Goal: Task Accomplishment & Management: Use online tool/utility

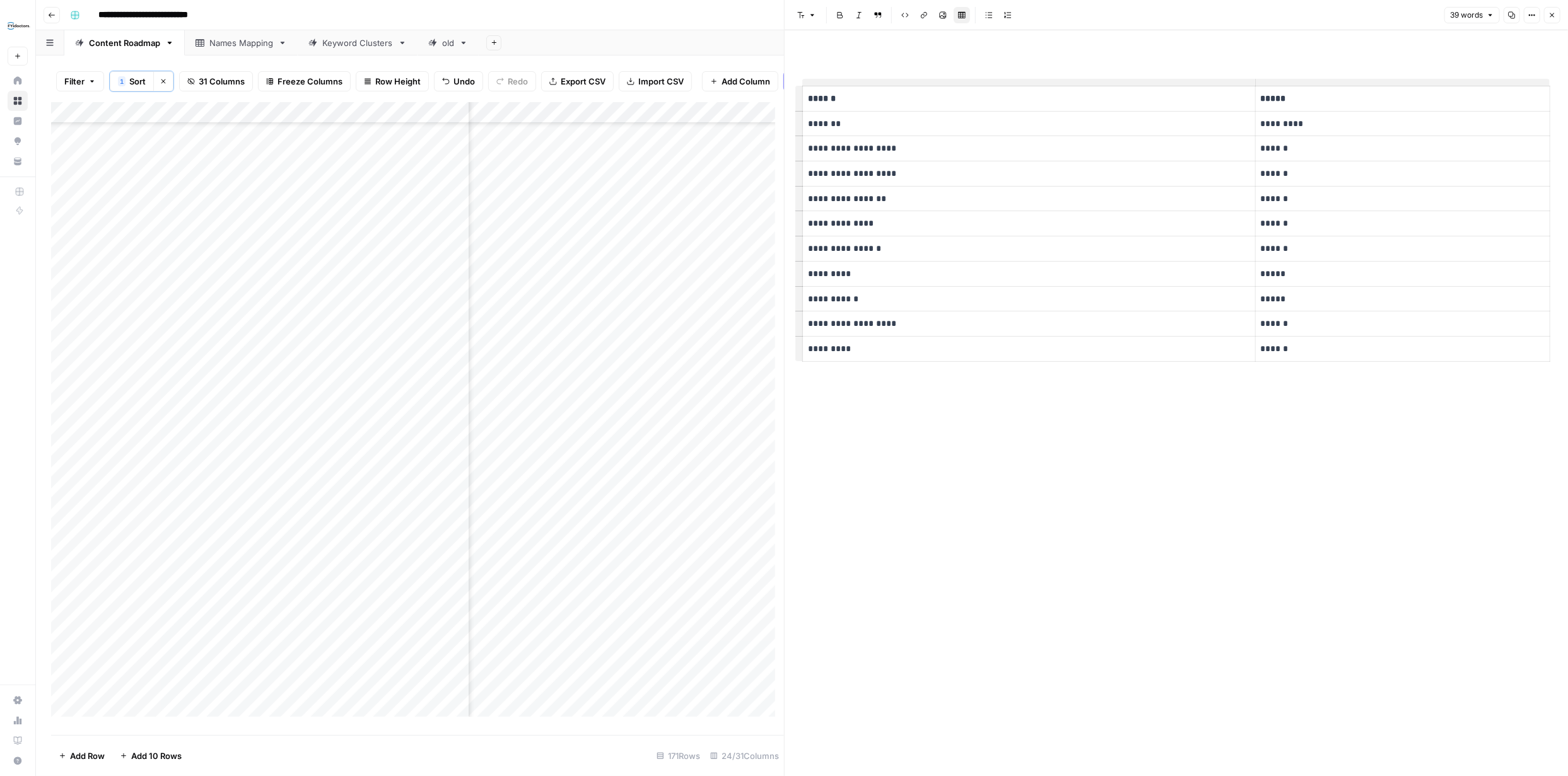
scroll to position [3083, 1871]
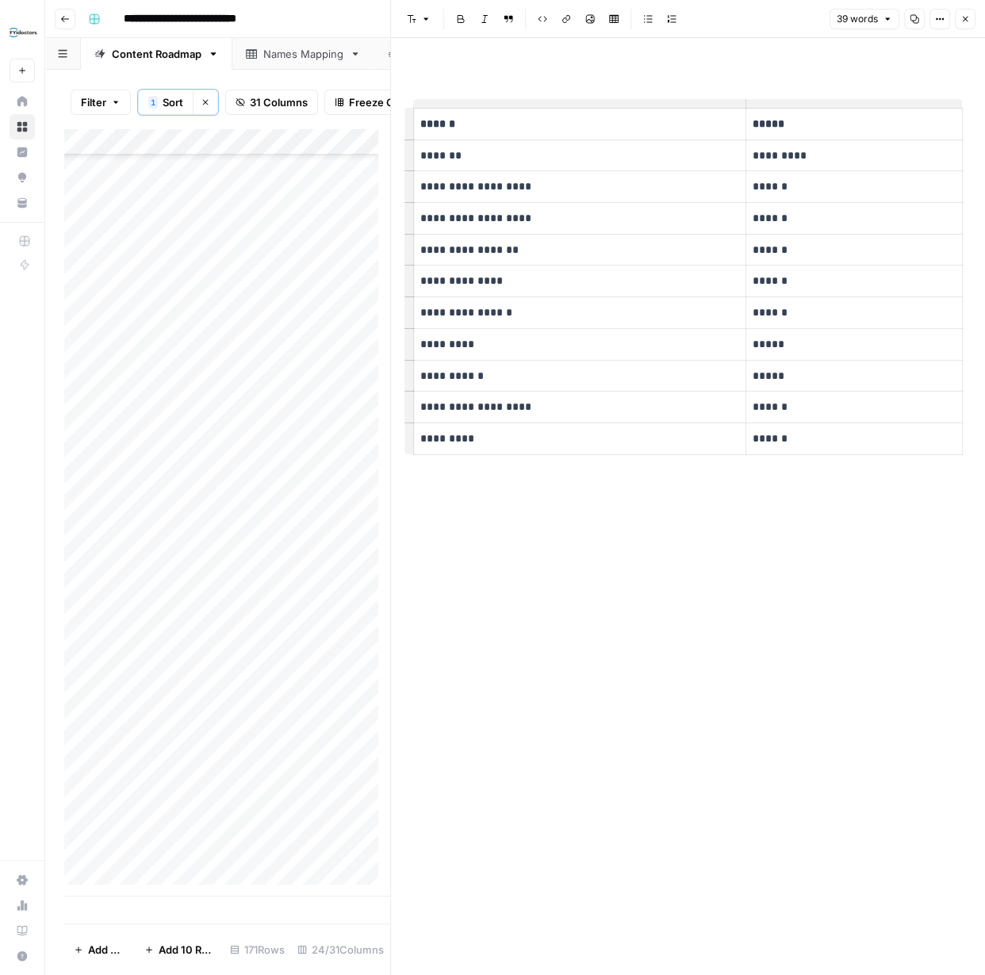
click at [17, 125] on icon at bounding box center [22, 126] width 11 height 11
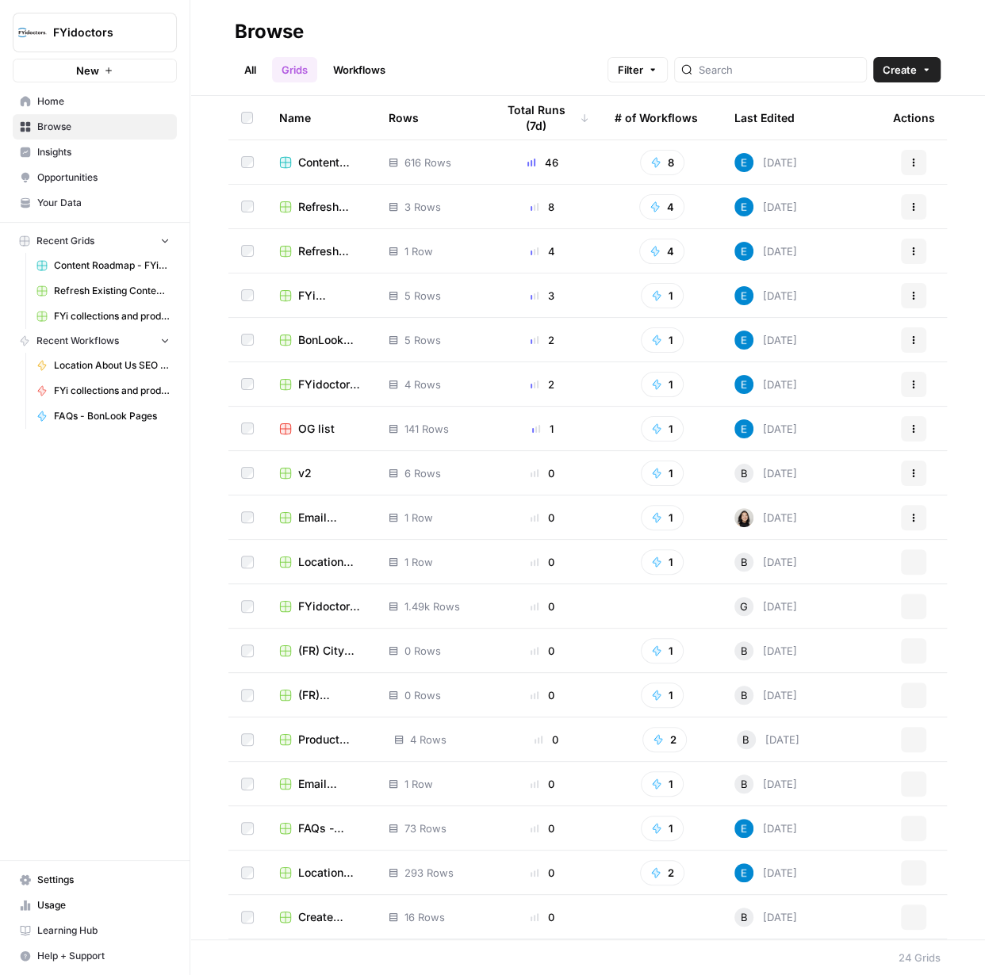
click at [71, 121] on span "Browse" at bounding box center [103, 127] width 132 height 14
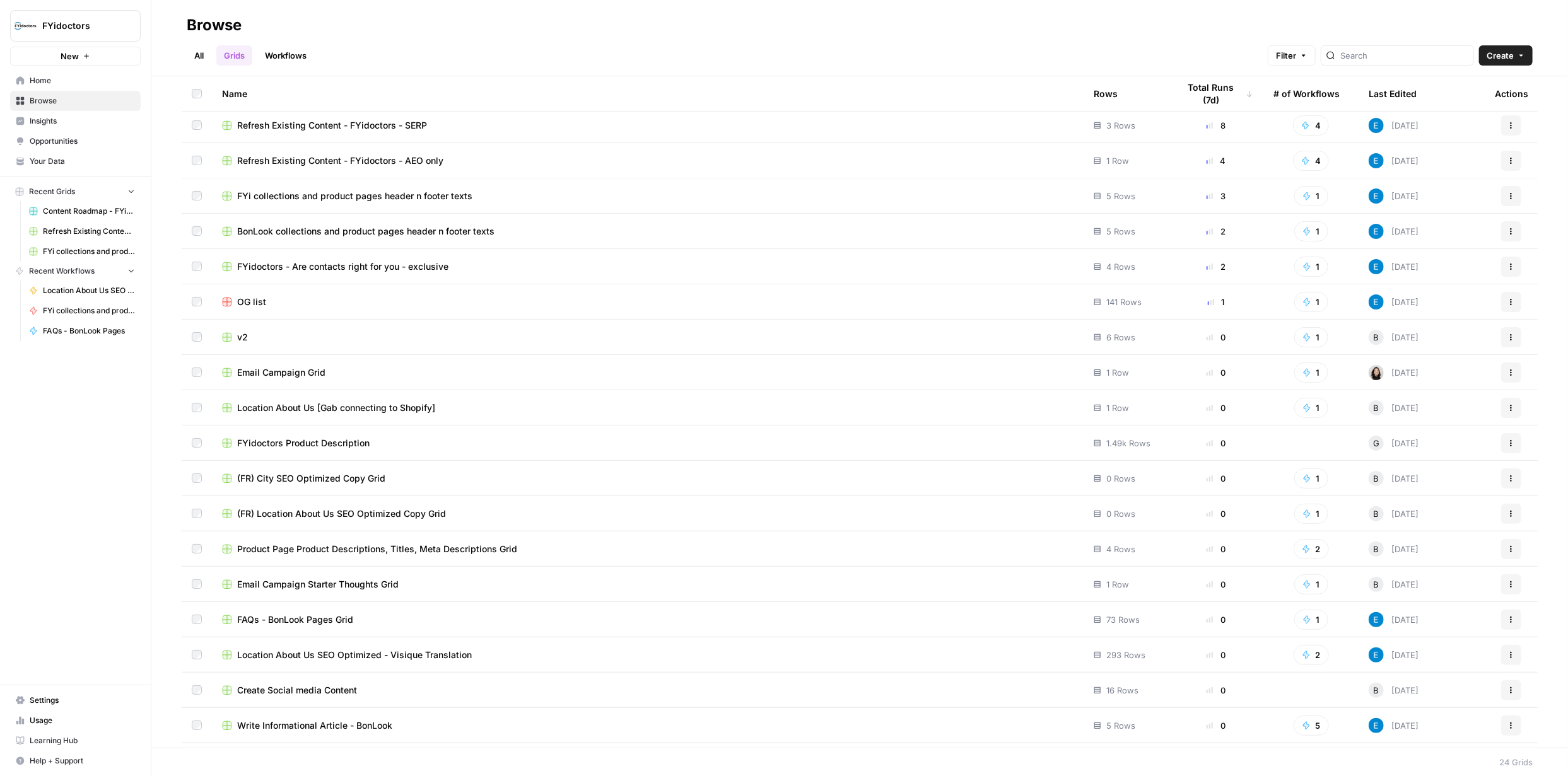
scroll to position [52, 0]
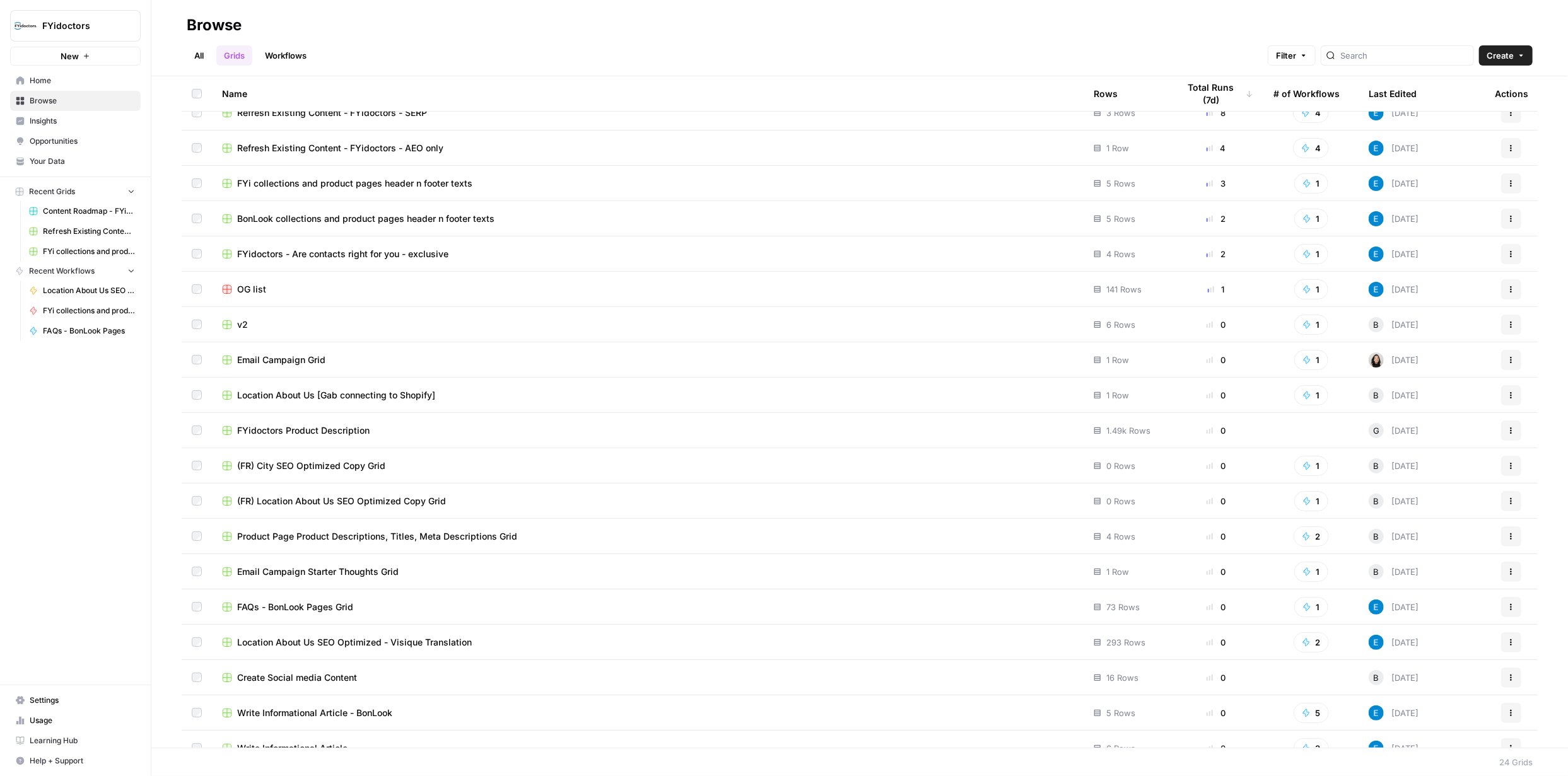
click at [413, 638] on span "Location About Us SEO Optimized - Visique Translation" at bounding box center [354, 642] width 235 height 13
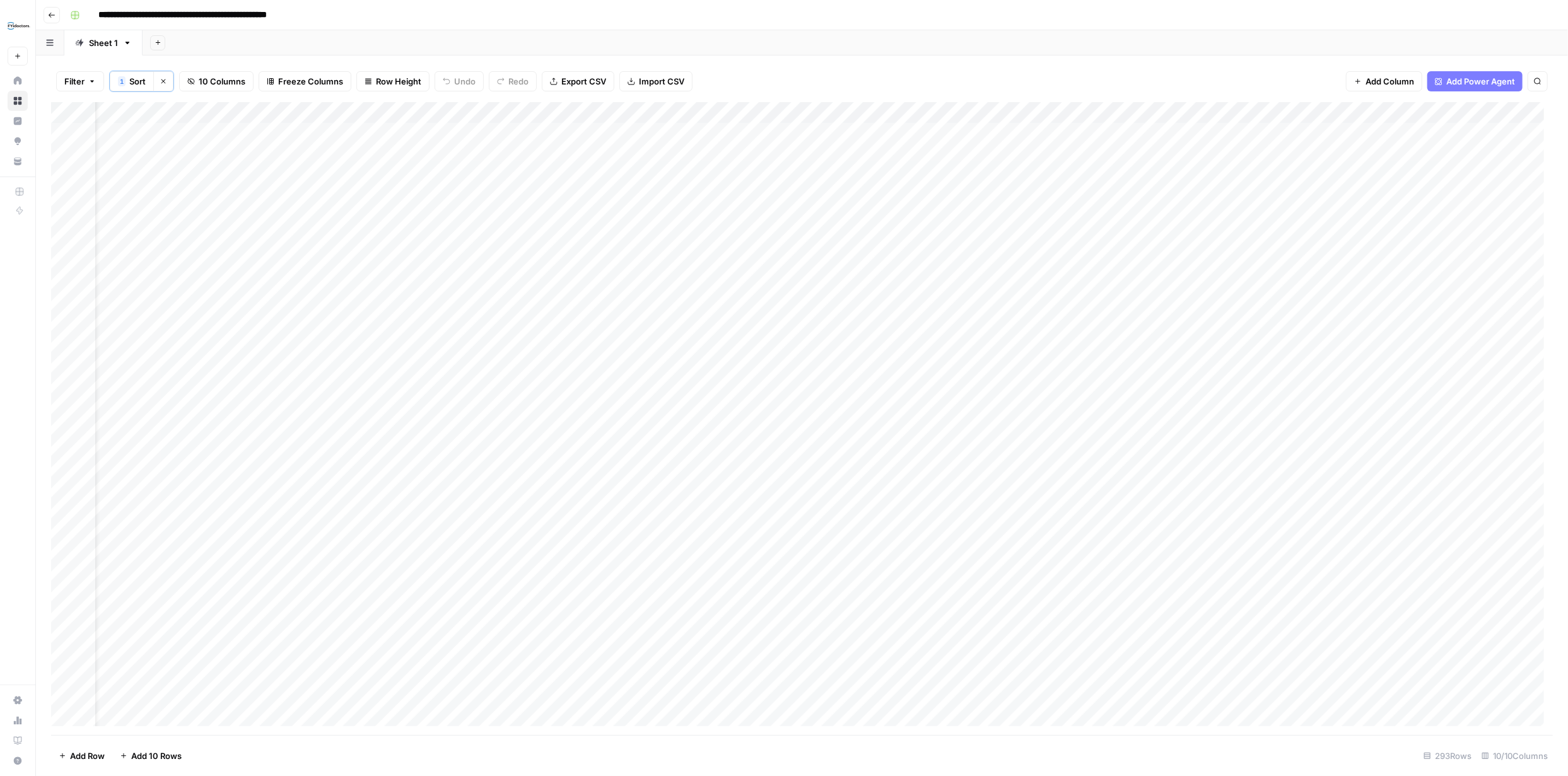
scroll to position [0, 44]
click at [773, 133] on div "Add Column" at bounding box center [802, 418] width 1502 height 633
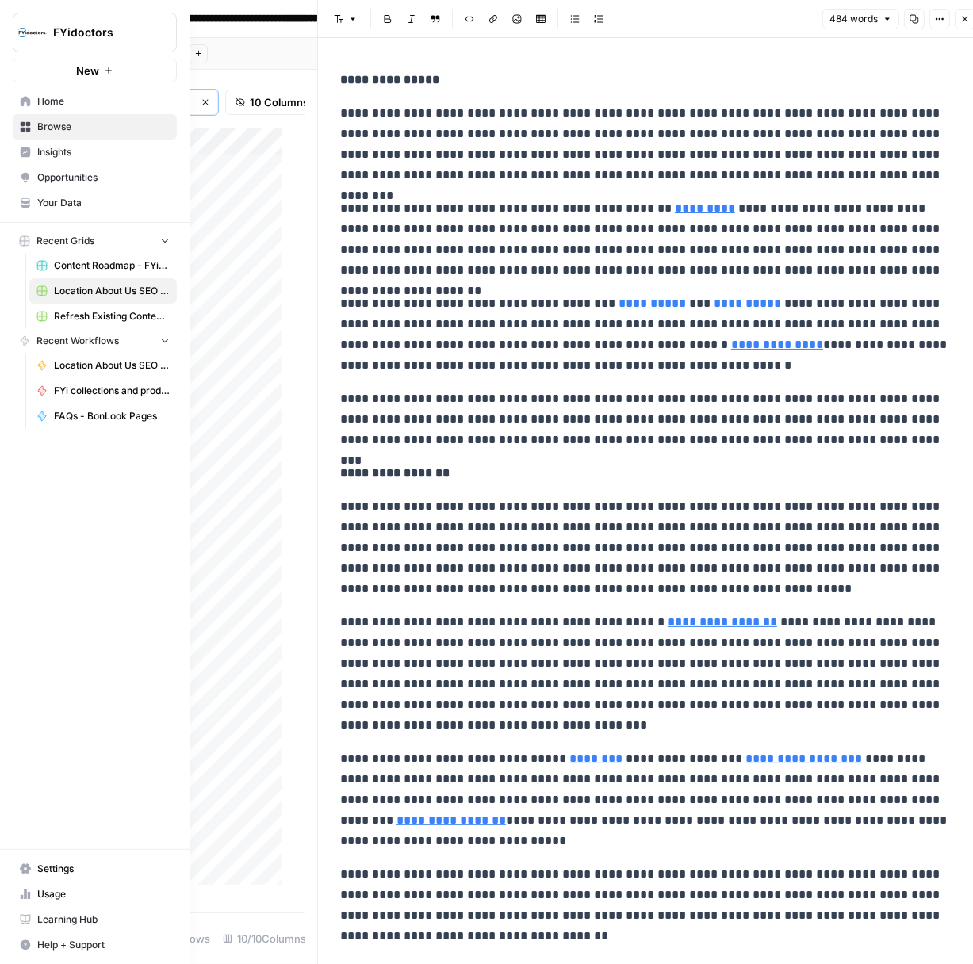
click at [31, 124] on link "Browse" at bounding box center [95, 126] width 164 height 25
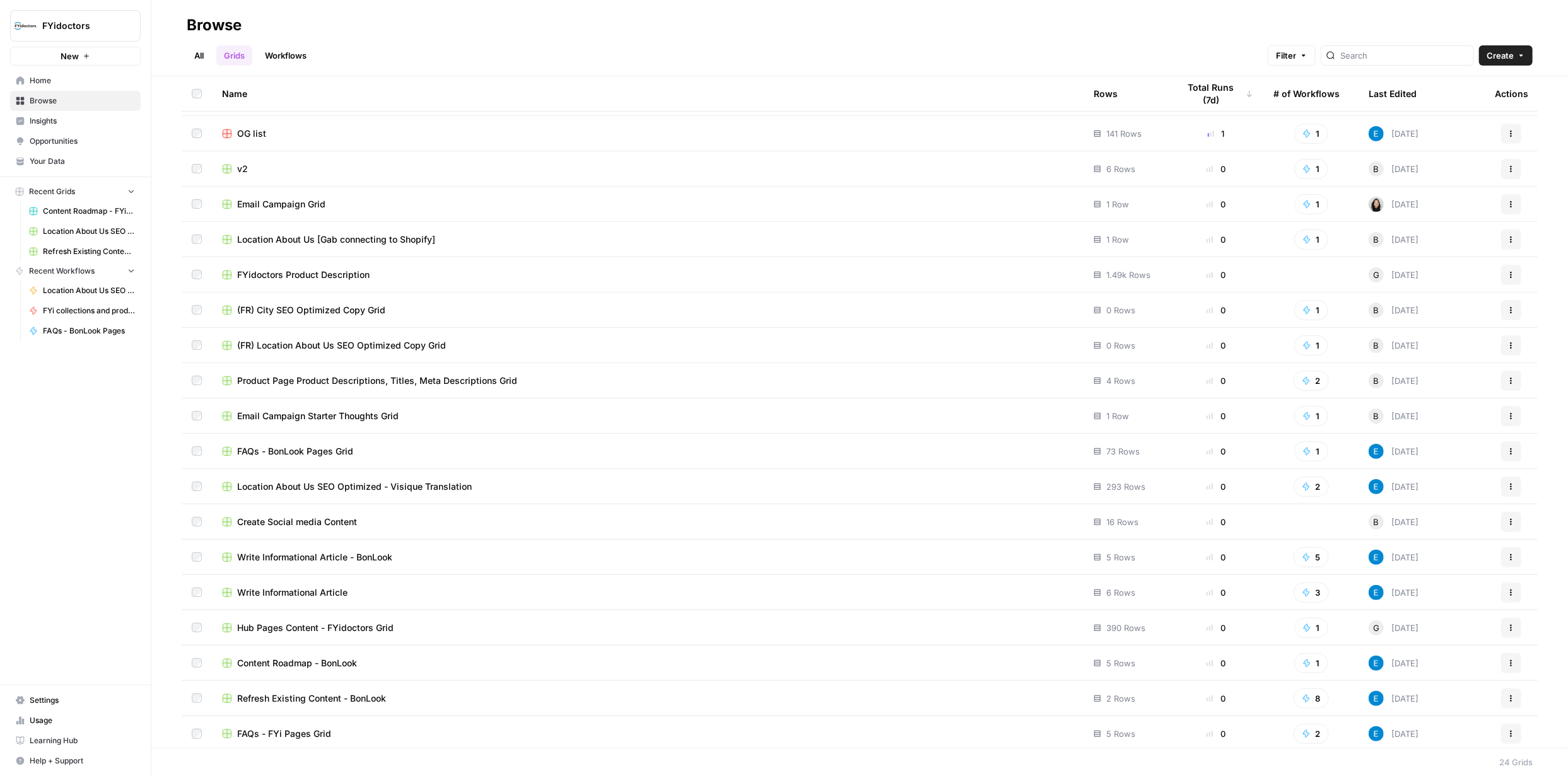
scroll to position [211, 0]
click at [306, 627] on span "Hub Pages Content - FYidoctors Grid" at bounding box center [315, 625] width 157 height 13
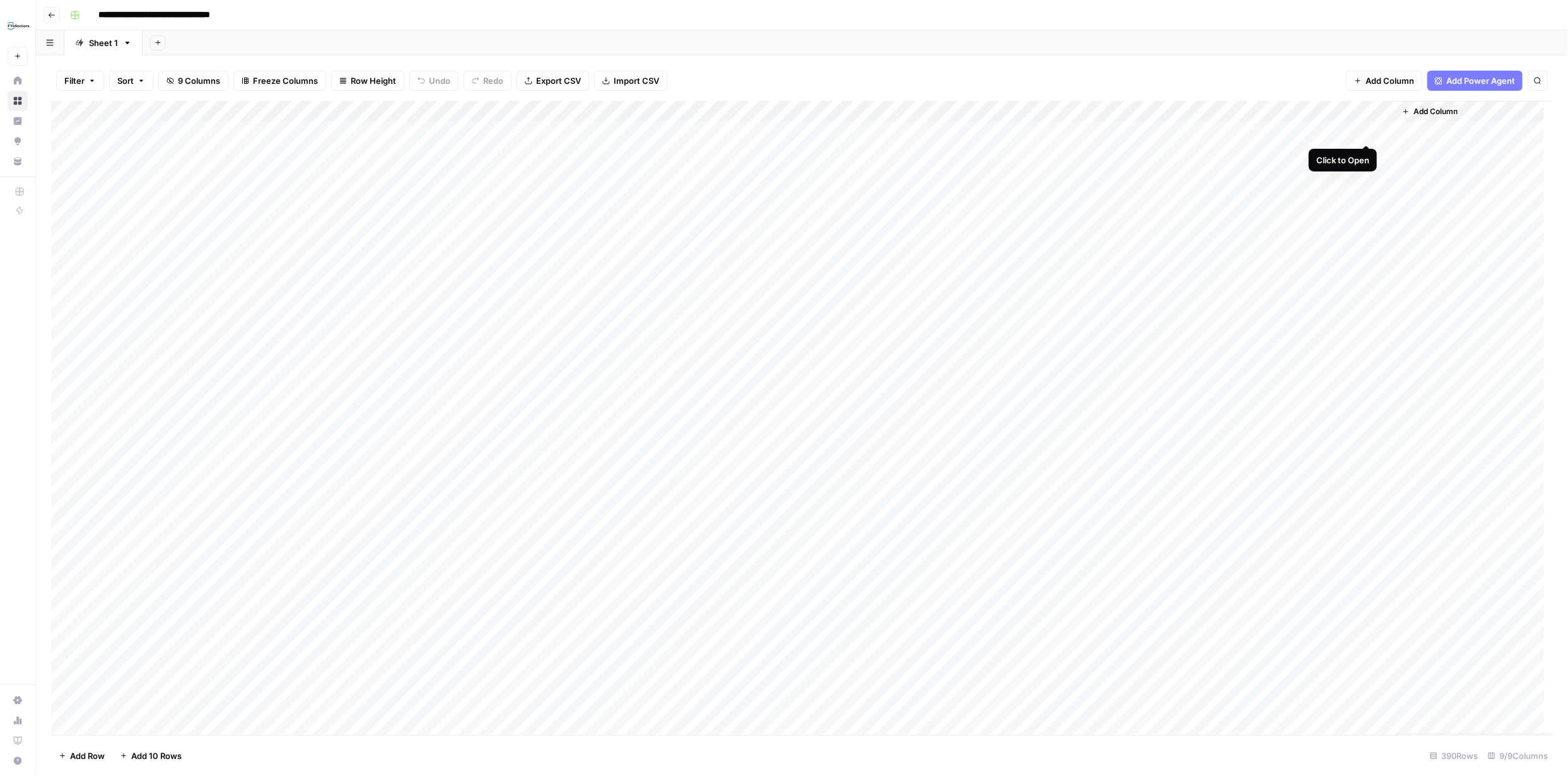
click at [773, 131] on div "Add Column" at bounding box center [802, 418] width 1502 height 634
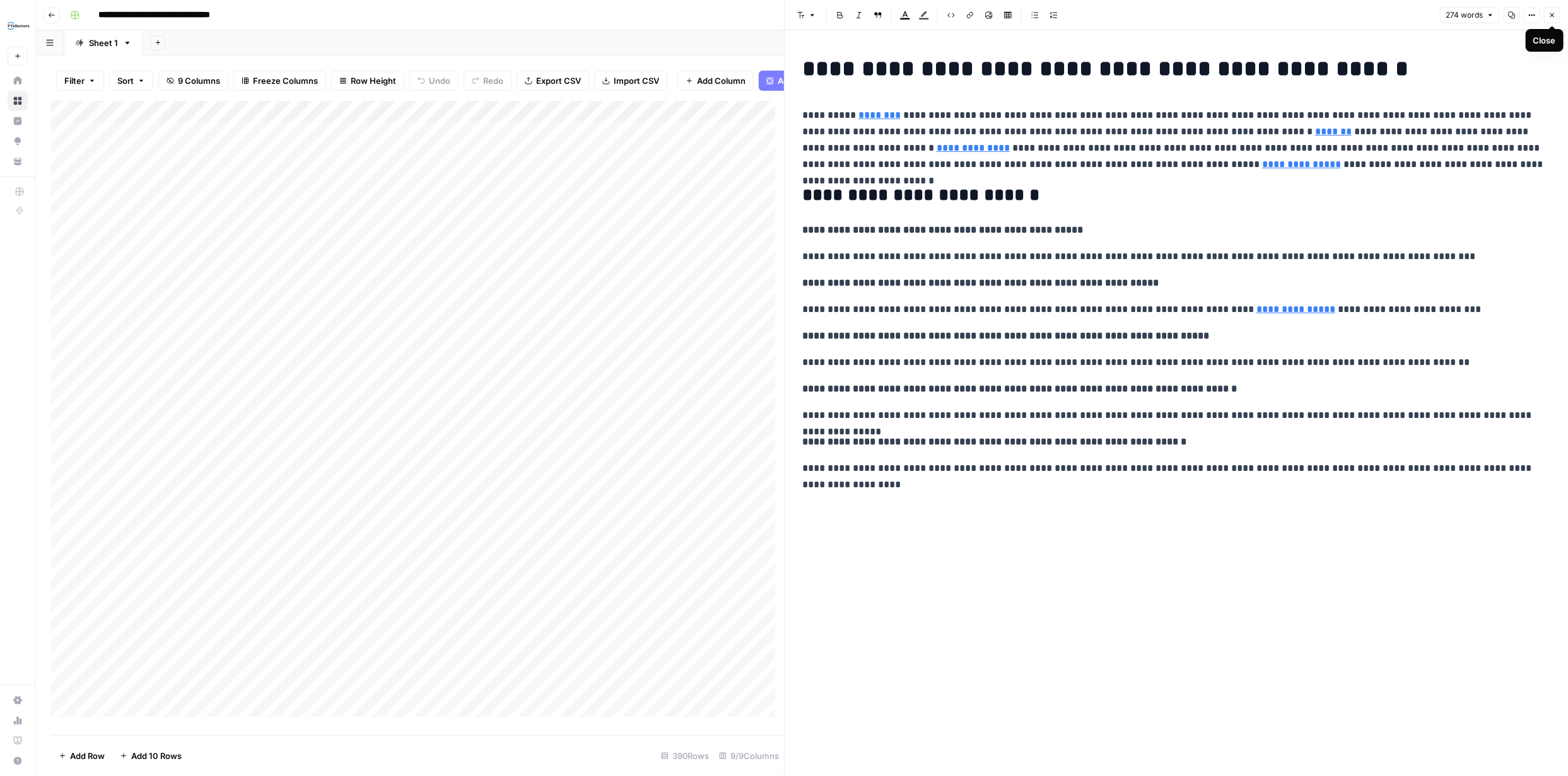
click at [773, 13] on icon "button" at bounding box center [1553, 15] width 8 height 8
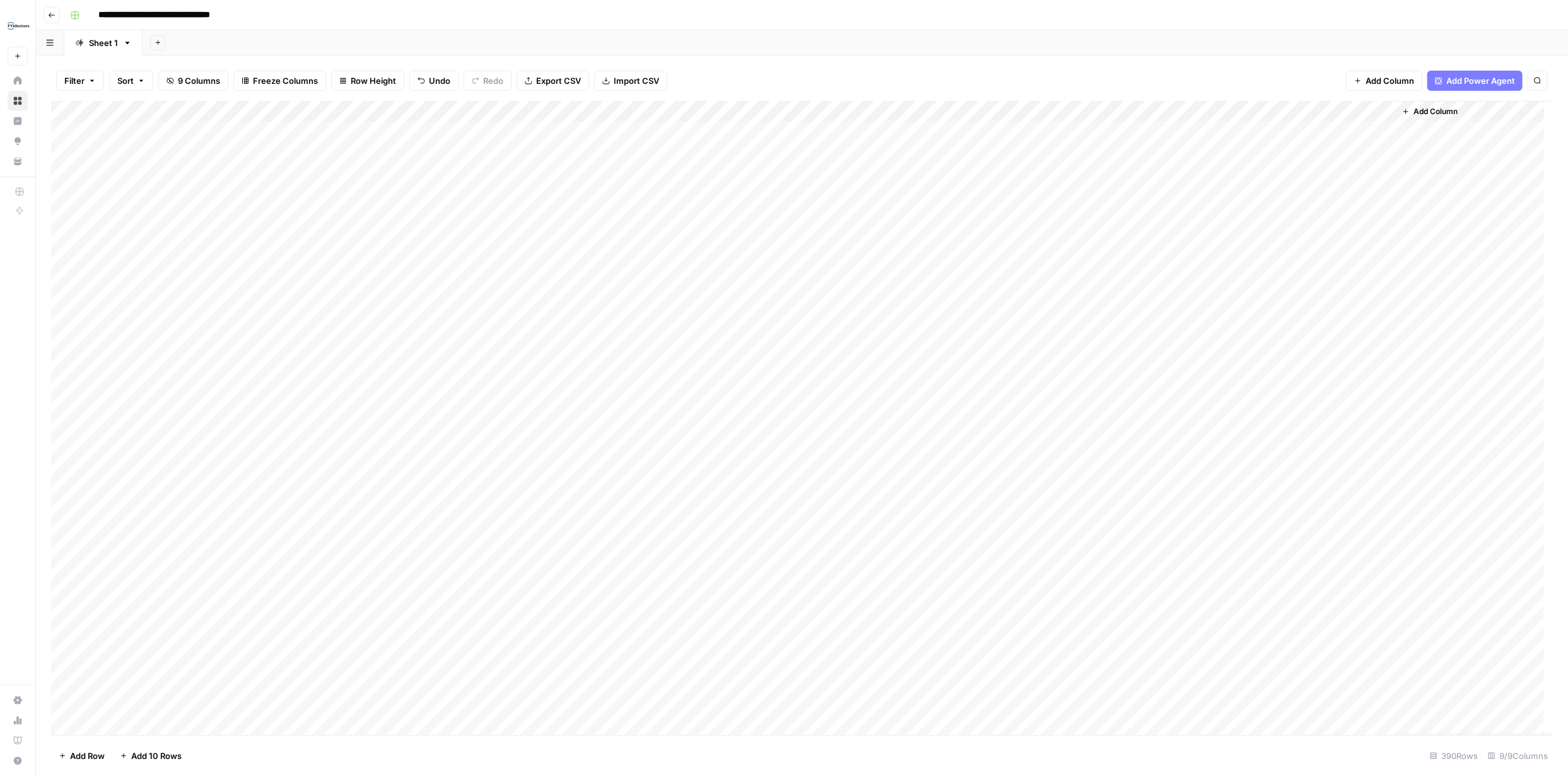
click at [773, 108] on span "Add Column" at bounding box center [1436, 111] width 45 height 11
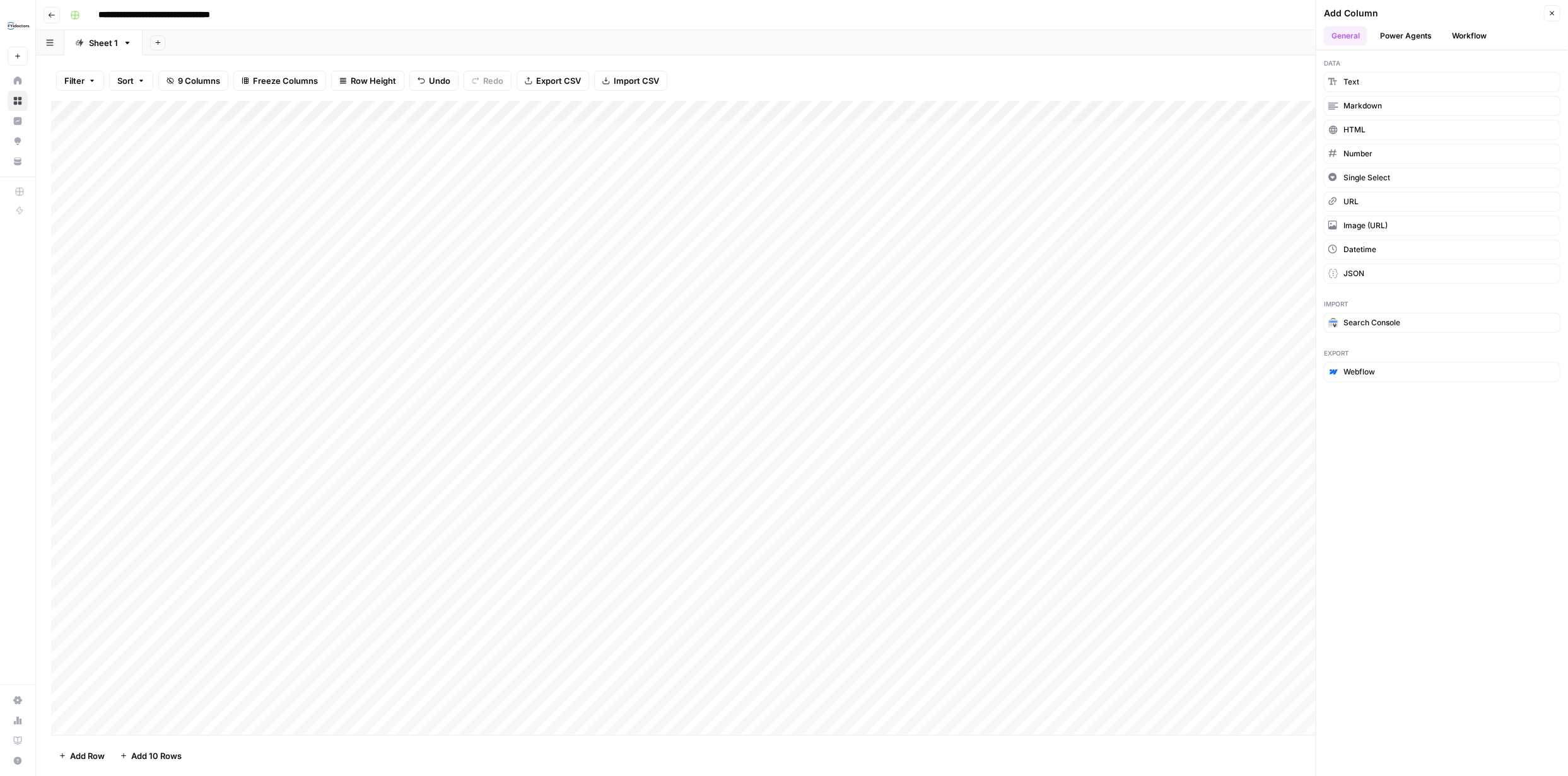
click at [773, 41] on button "Power Agents" at bounding box center [1406, 36] width 67 height 19
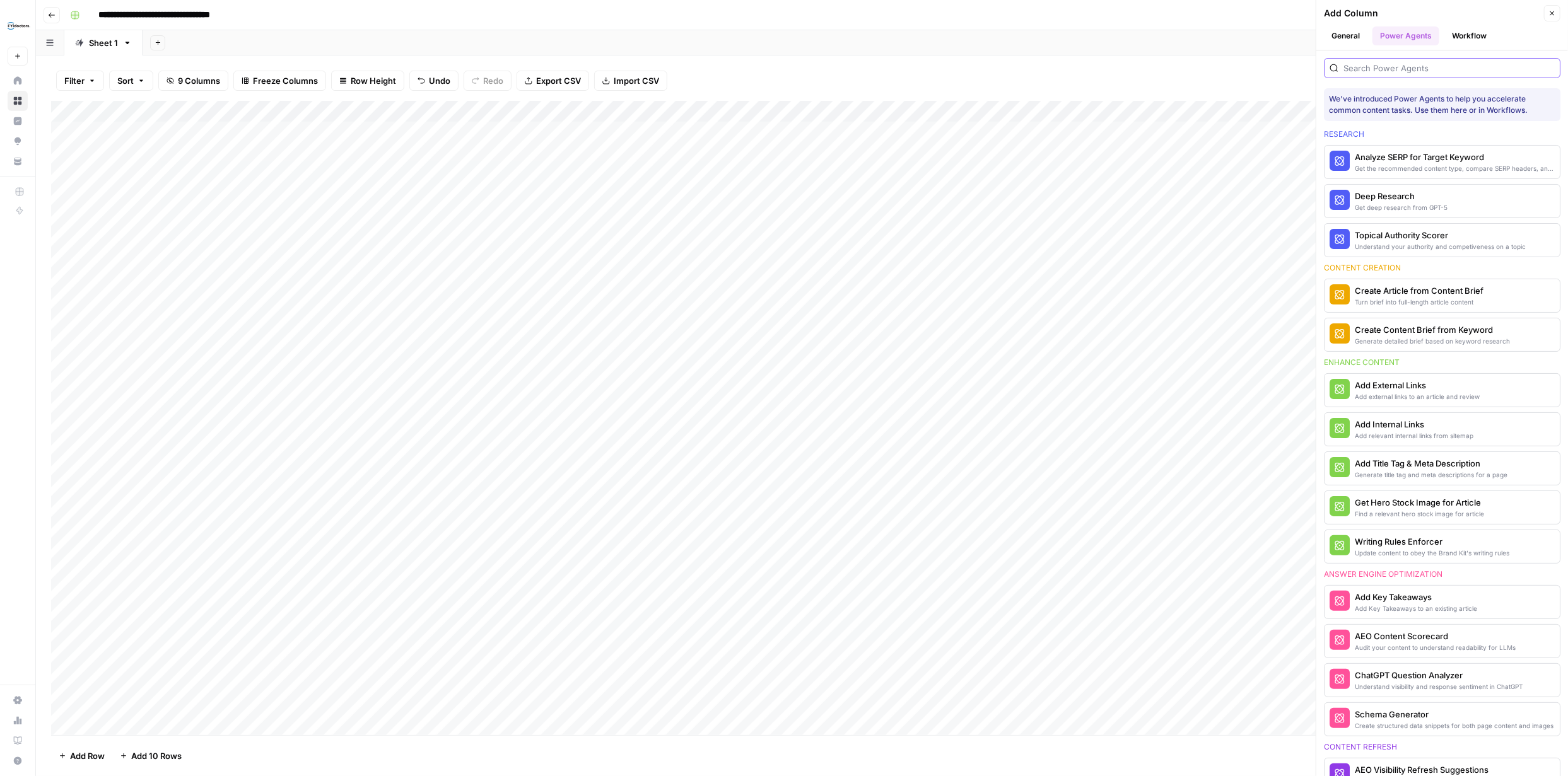
drag, startPoint x: 1399, startPoint y: 66, endPoint x: 1405, endPoint y: 68, distance: 6.3
click at [773, 66] on input "search" at bounding box center [1449, 68] width 212 height 13
type input "AEO"
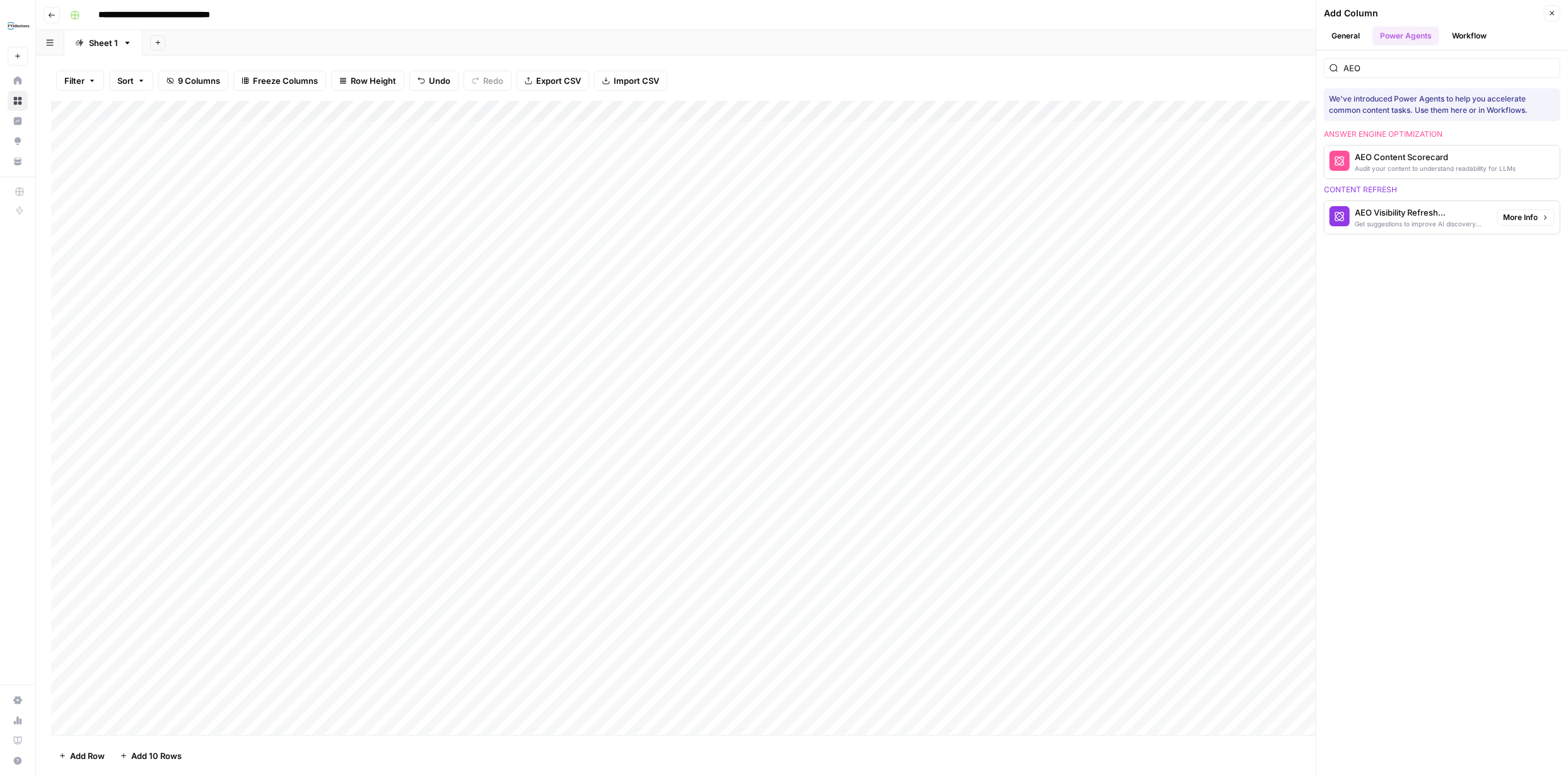
click at [773, 216] on div "AEO Visibility Refresh Suggestions" at bounding box center [1421, 212] width 133 height 13
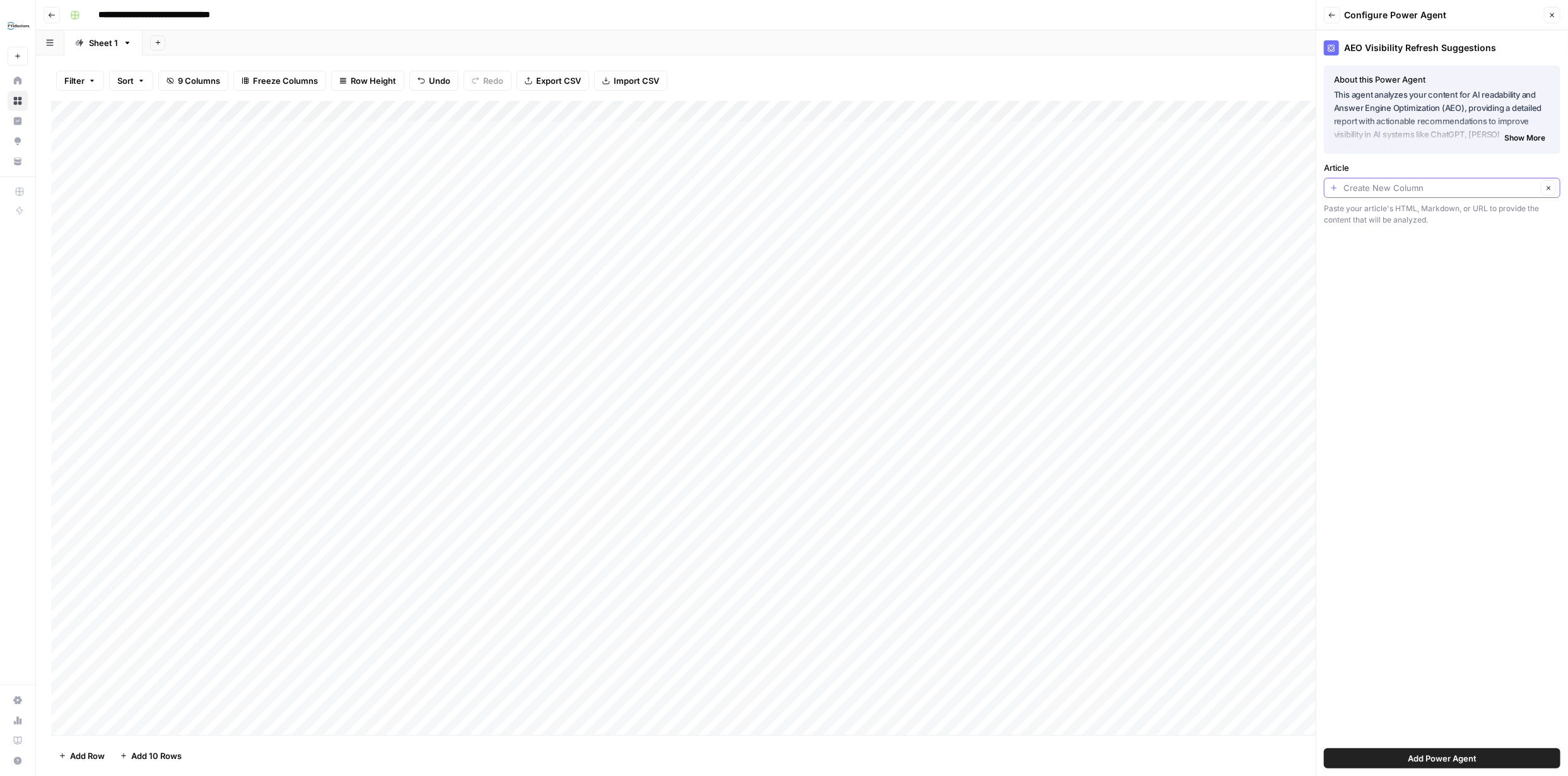
click at [773, 187] on input "Article" at bounding box center [1440, 188] width 193 height 13
click at [773, 373] on button "Compare + Final" at bounding box center [1442, 380] width 225 height 17
type input "Compare + Final"
click at [773, 762] on button "Add Power Agent" at bounding box center [1442, 758] width 236 height 20
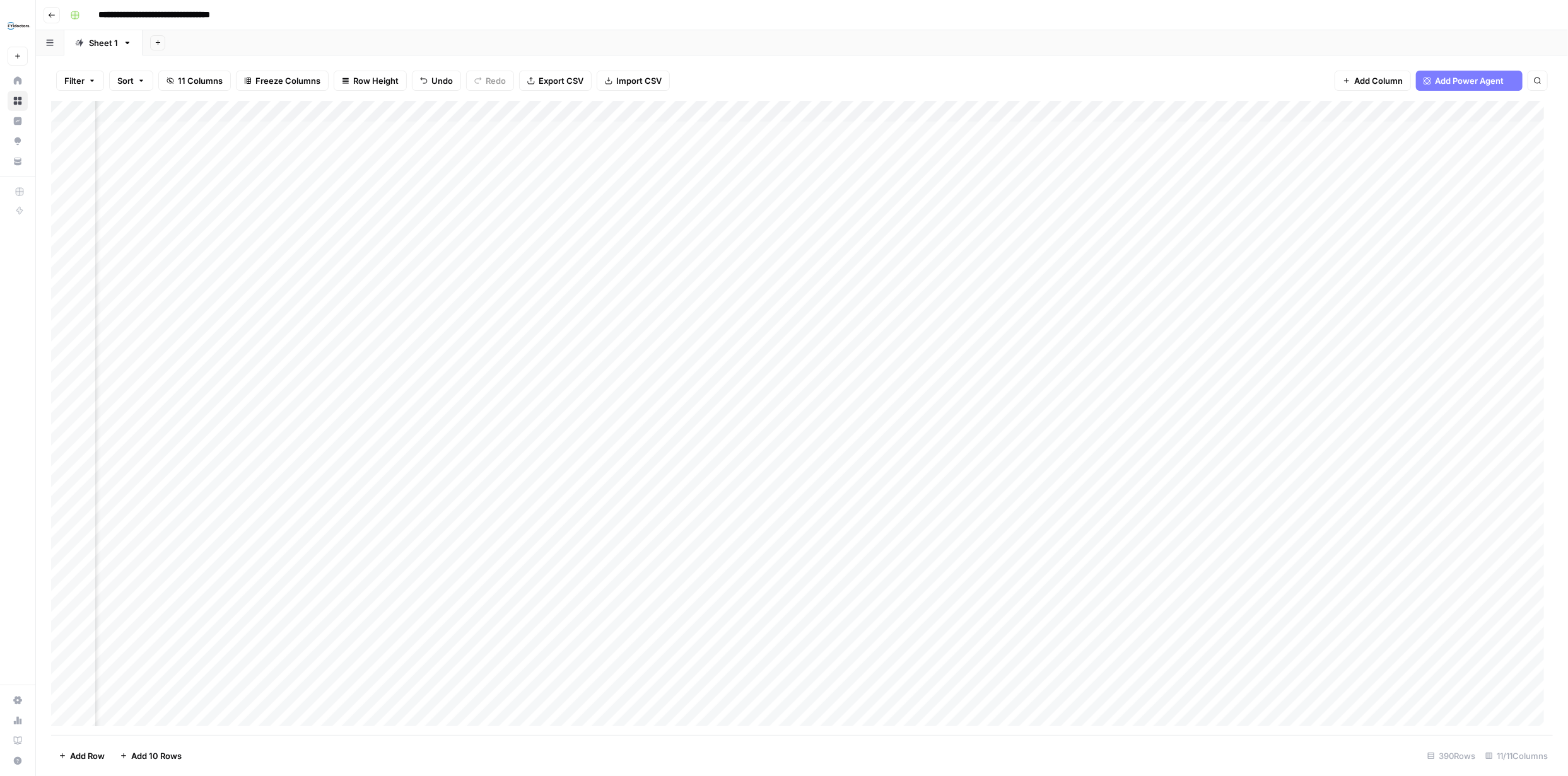
scroll to position [0, 141]
click at [773, 153] on div "Add Column" at bounding box center [802, 418] width 1502 height 634
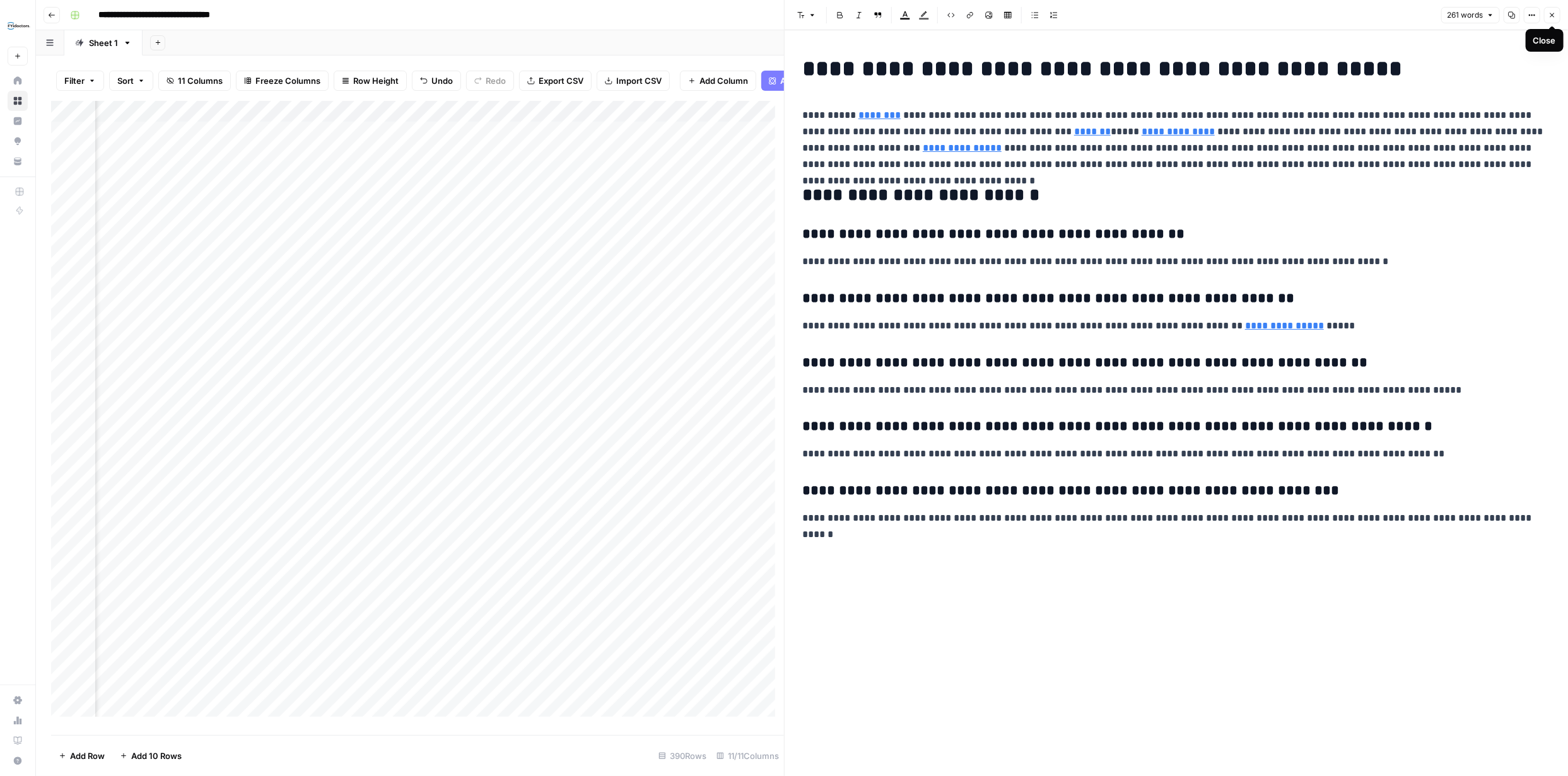
click at [773, 16] on icon "button" at bounding box center [1553, 15] width 8 height 8
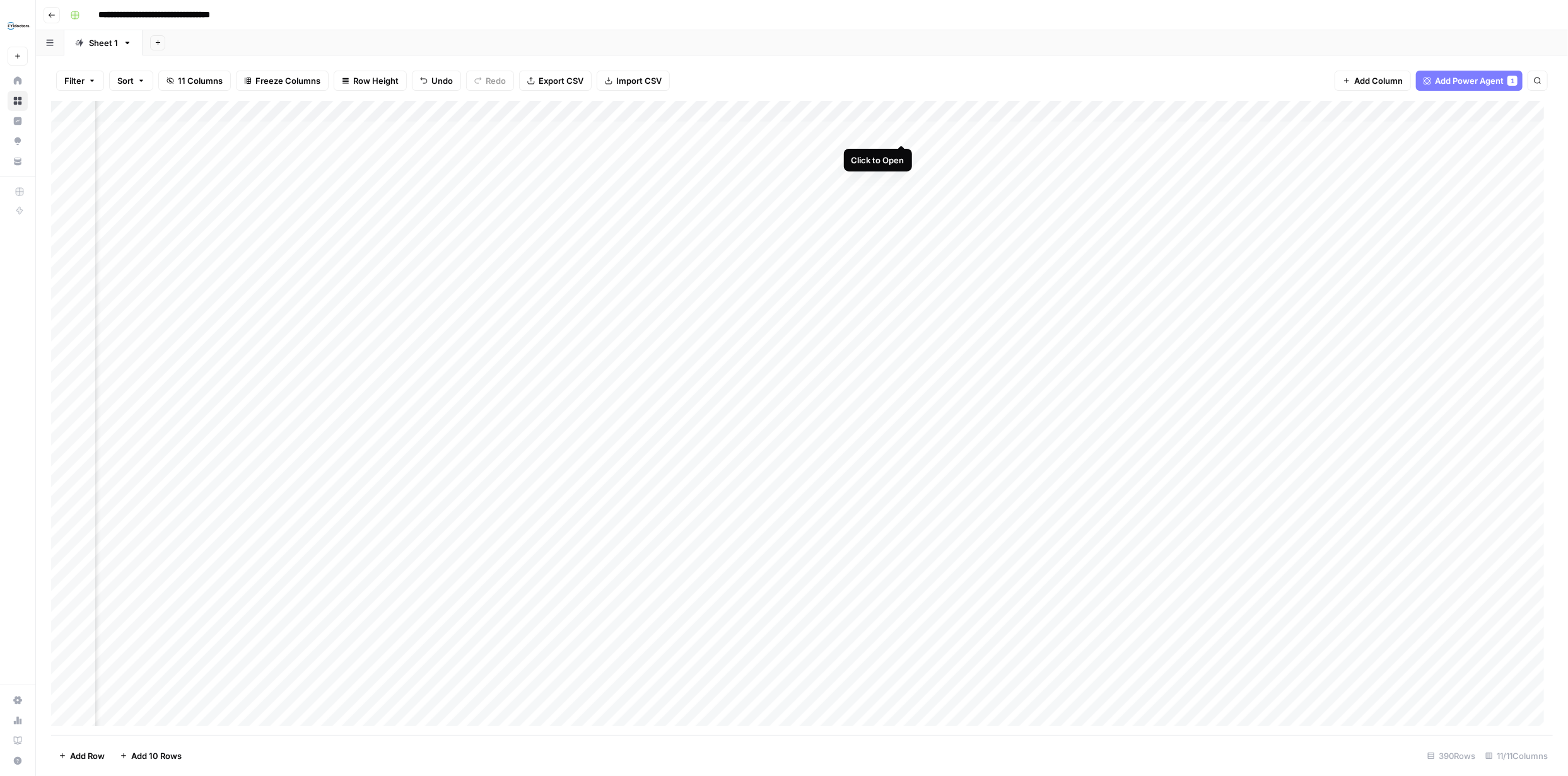
click at [773, 130] on div "Add Column" at bounding box center [802, 418] width 1502 height 634
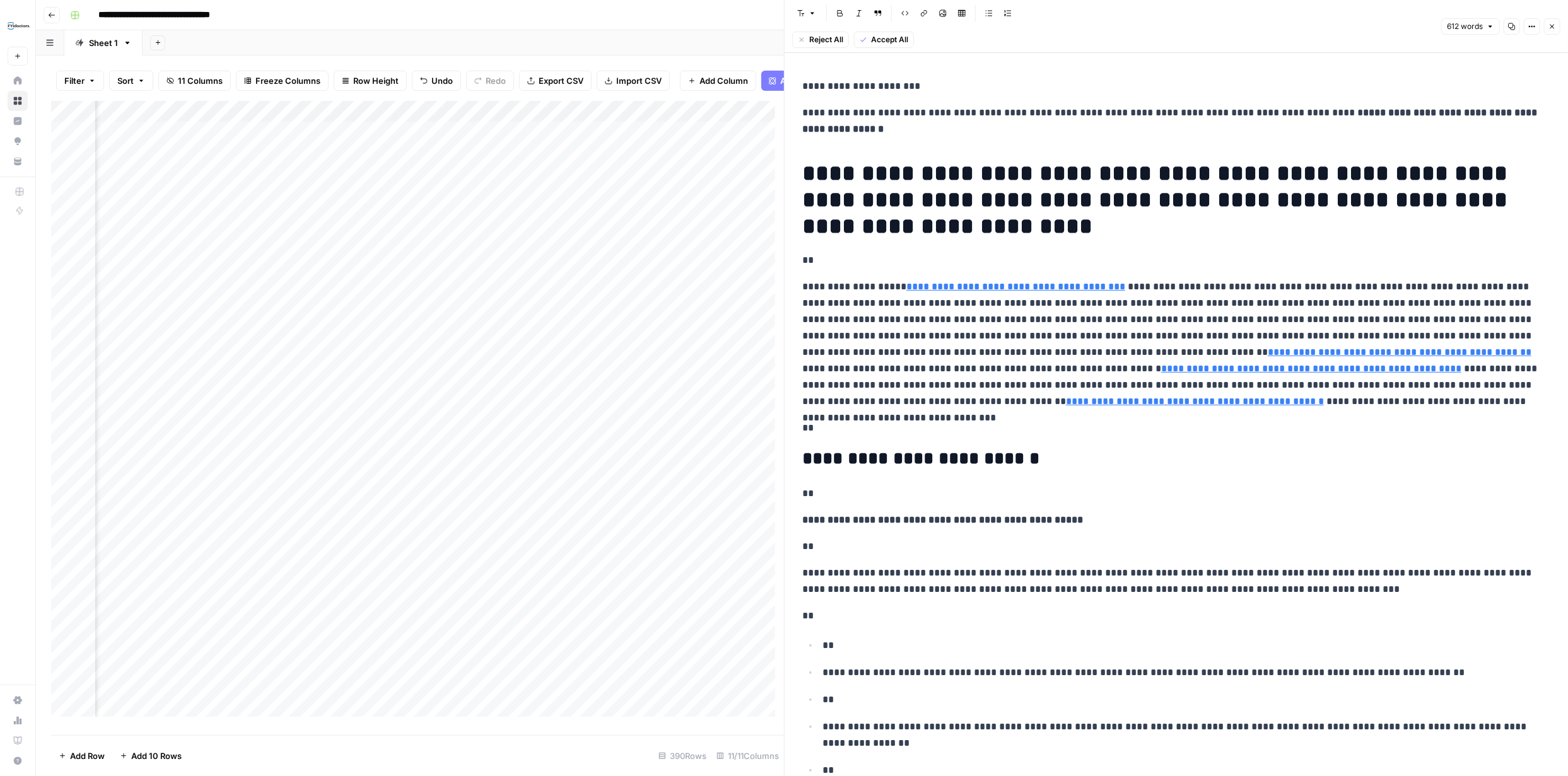
click at [773, 29] on icon "button" at bounding box center [1553, 27] width 8 height 8
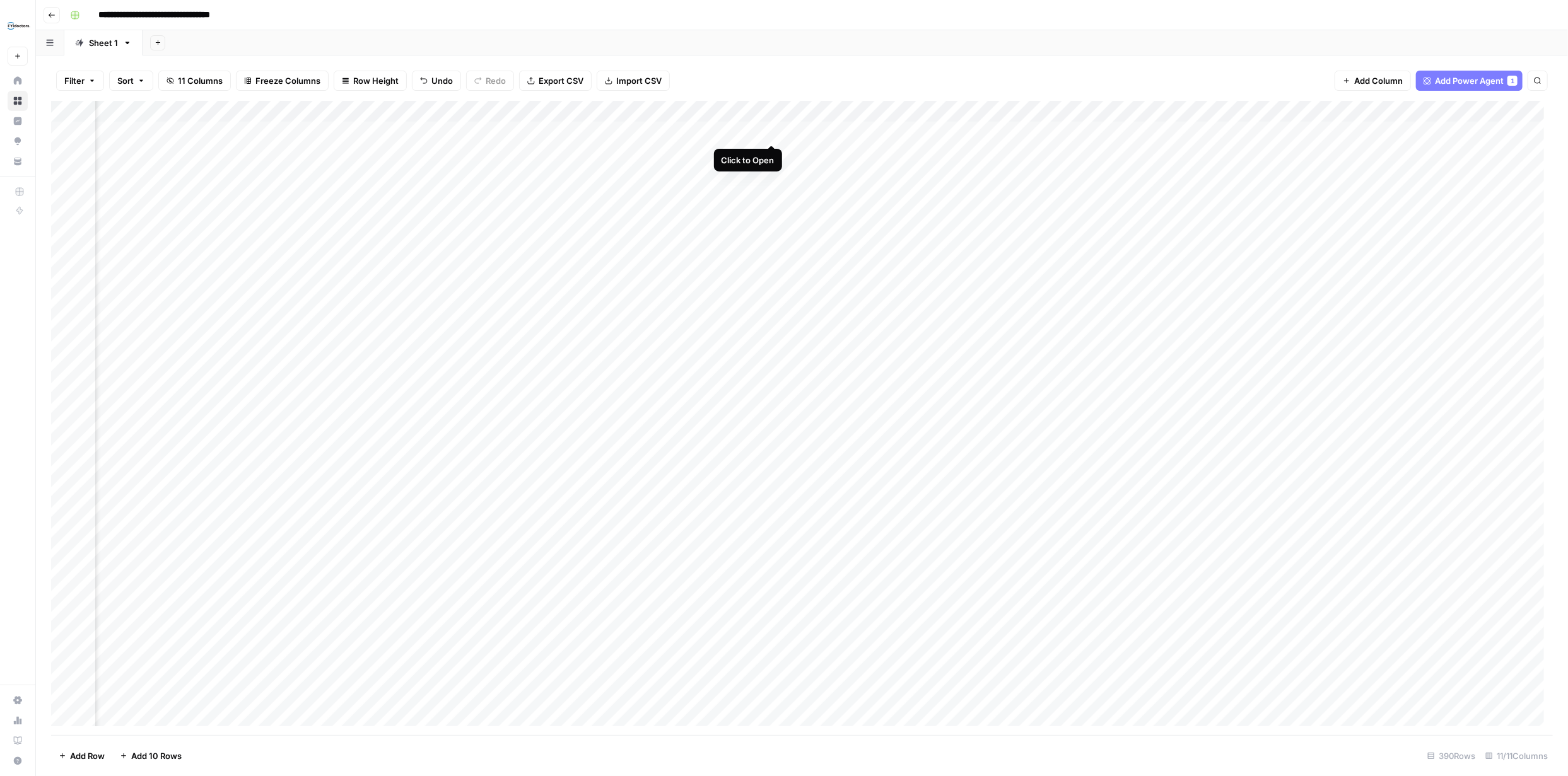
click at [772, 134] on div "Add Column" at bounding box center [802, 418] width 1502 height 634
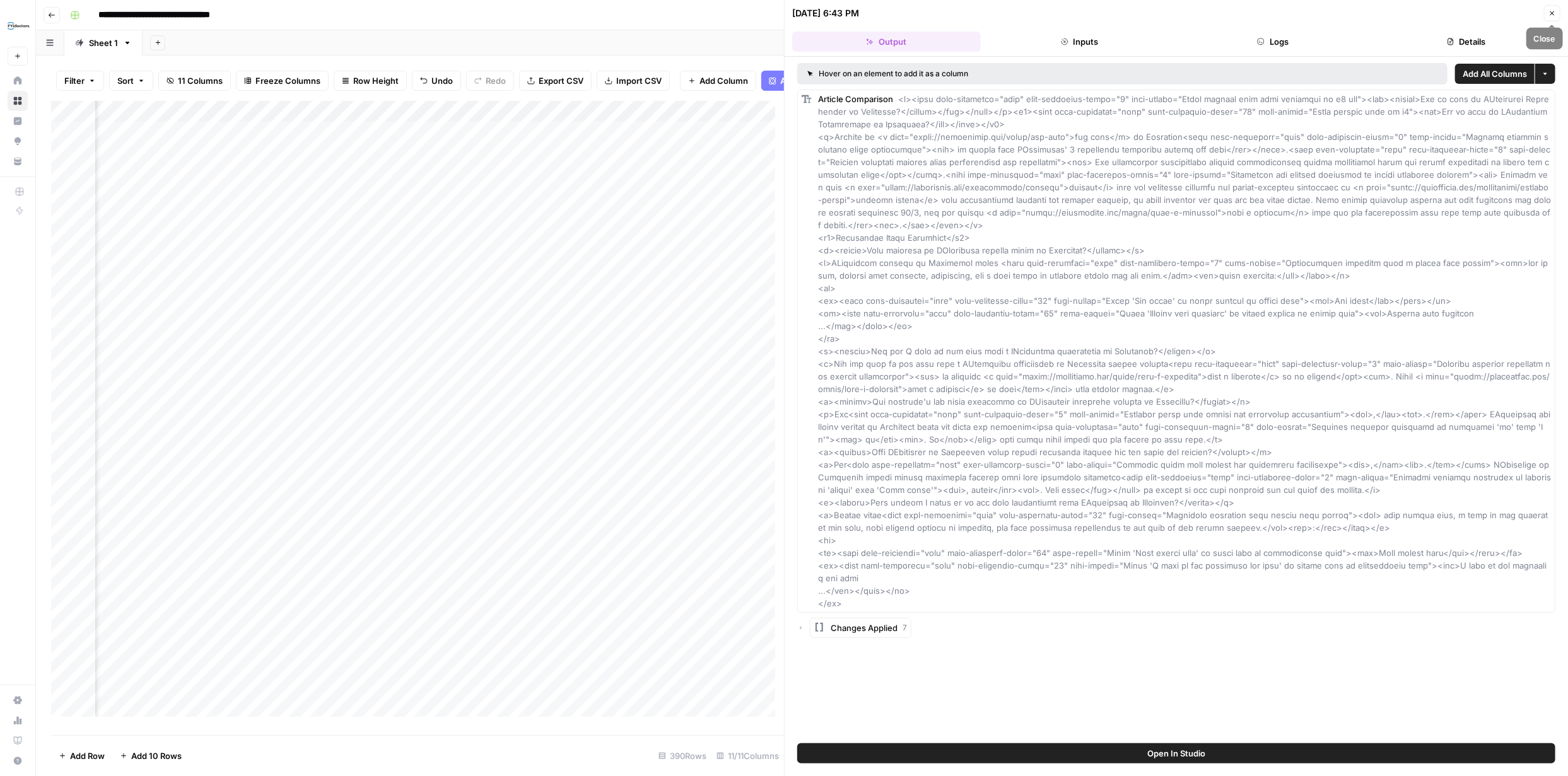
click at [773, 10] on icon "button" at bounding box center [1553, 14] width 8 height 8
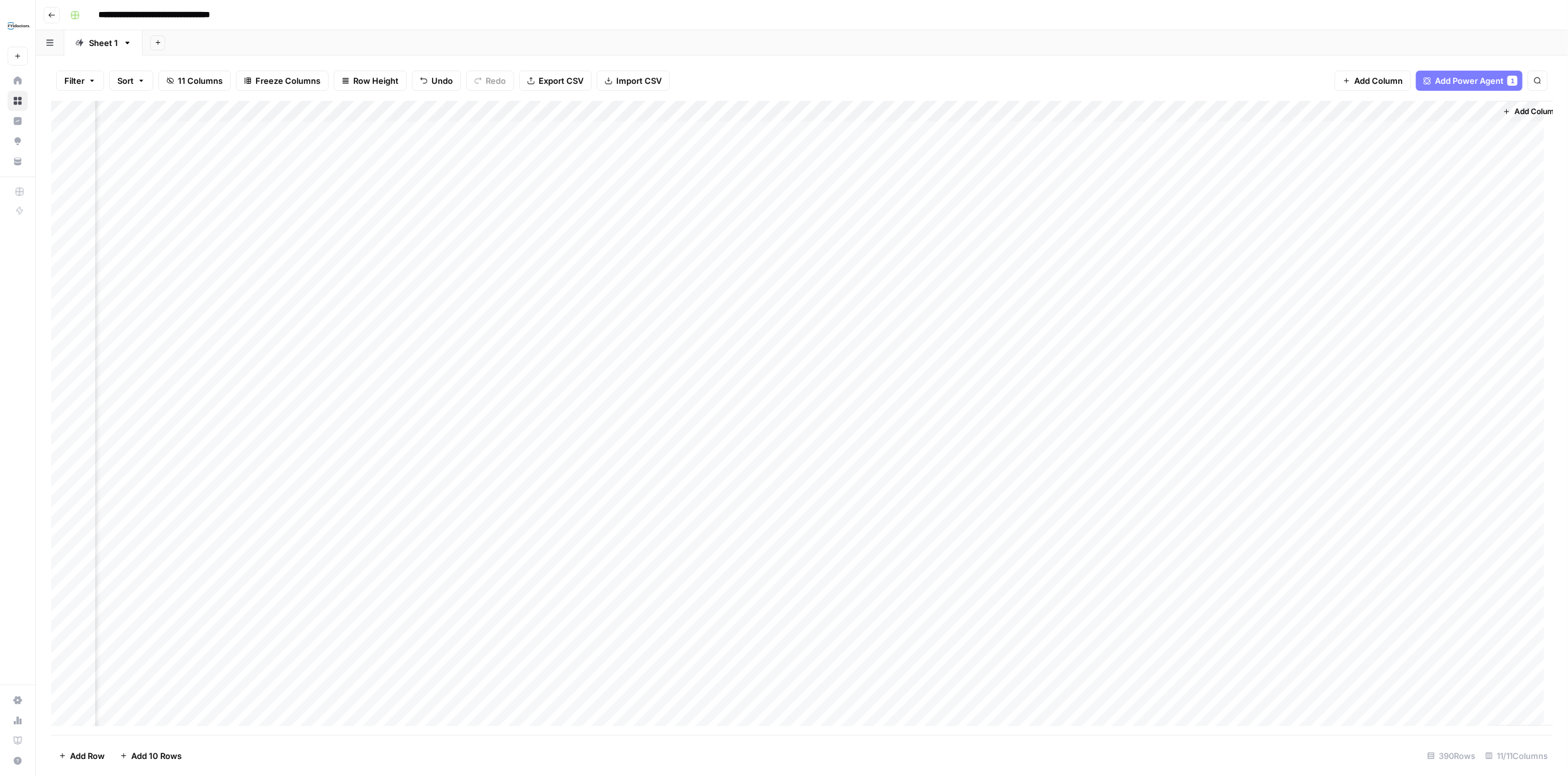
scroll to position [0, 230]
click at [773, 133] on div "Add Column" at bounding box center [802, 418] width 1502 height 634
click at [773, 134] on div "Add Column" at bounding box center [802, 418] width 1502 height 634
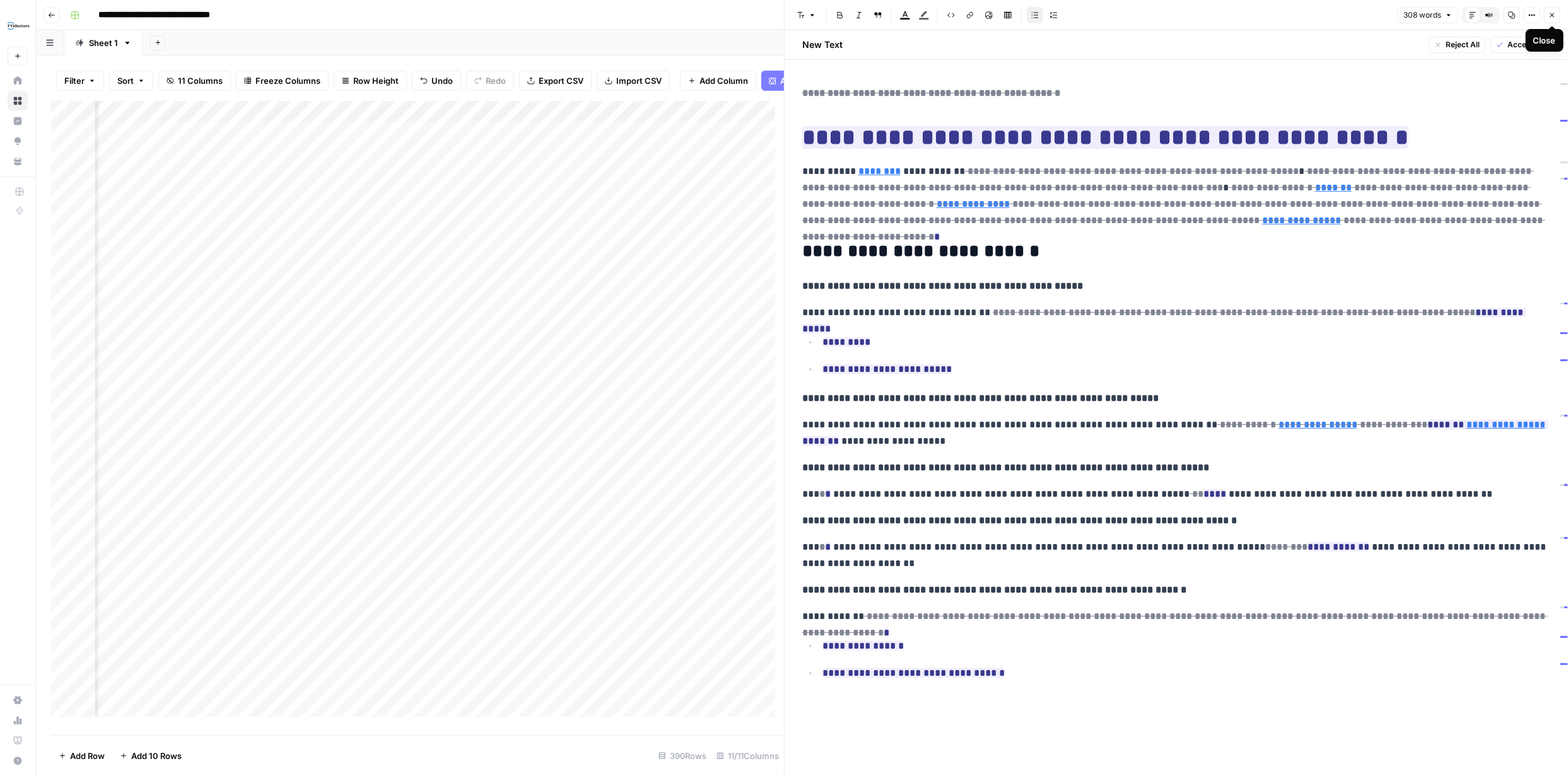
click at [773, 13] on icon "button" at bounding box center [1553, 15] width 8 height 8
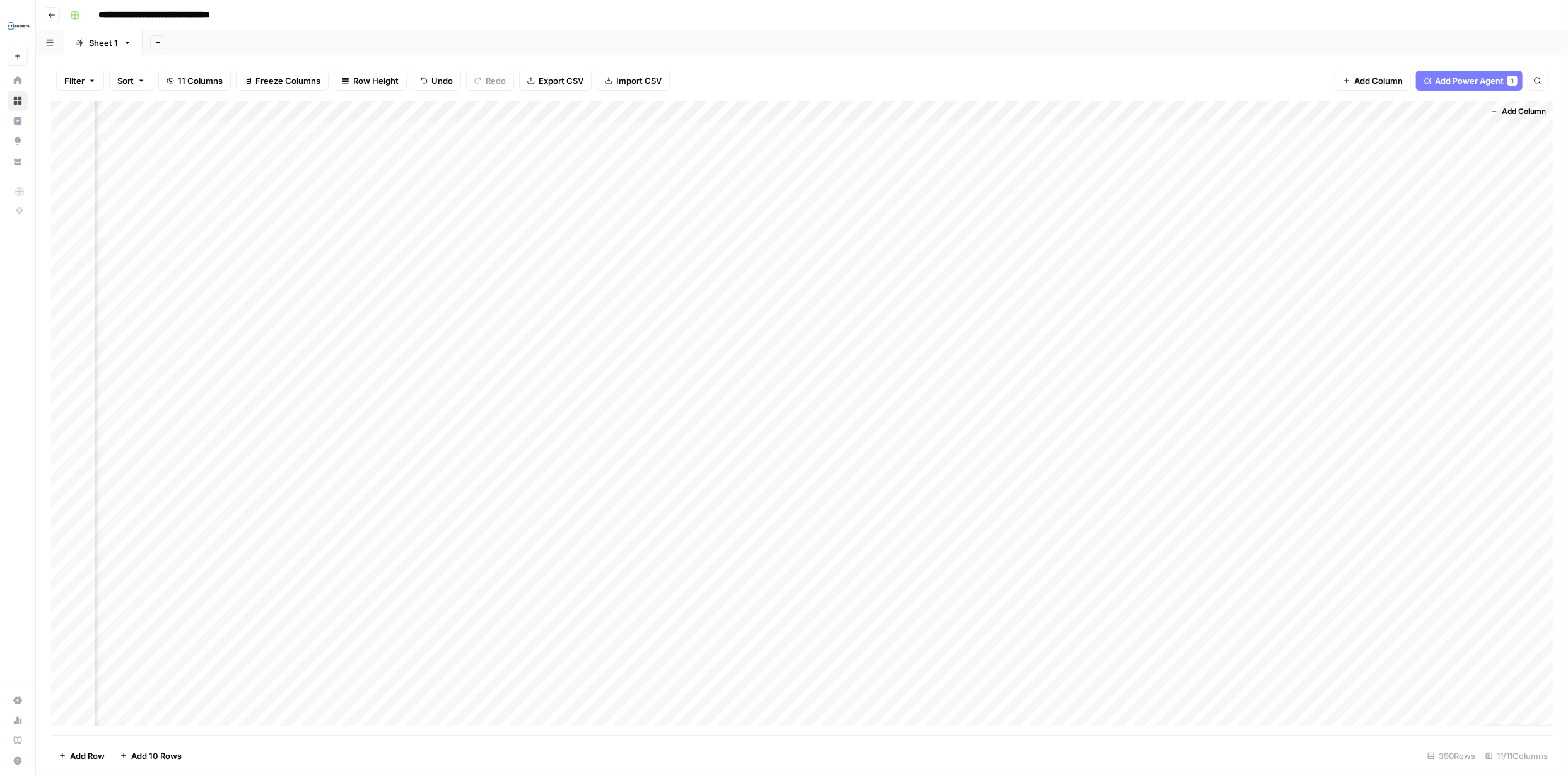
scroll to position [0, 214]
click at [773, 131] on div "Add Column" at bounding box center [802, 418] width 1502 height 634
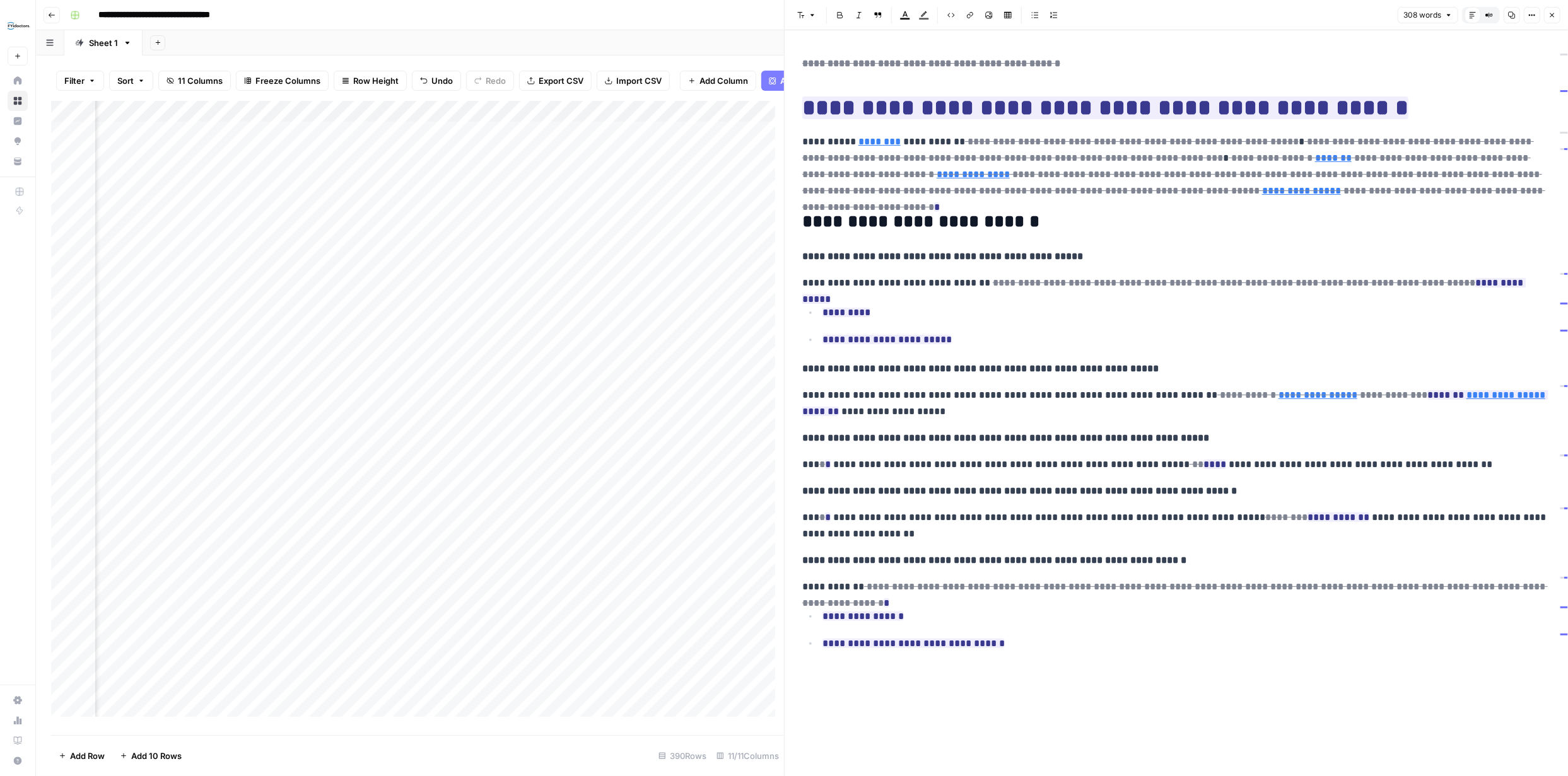
click at [773, 11] on icon "button" at bounding box center [1553, 15] width 8 height 8
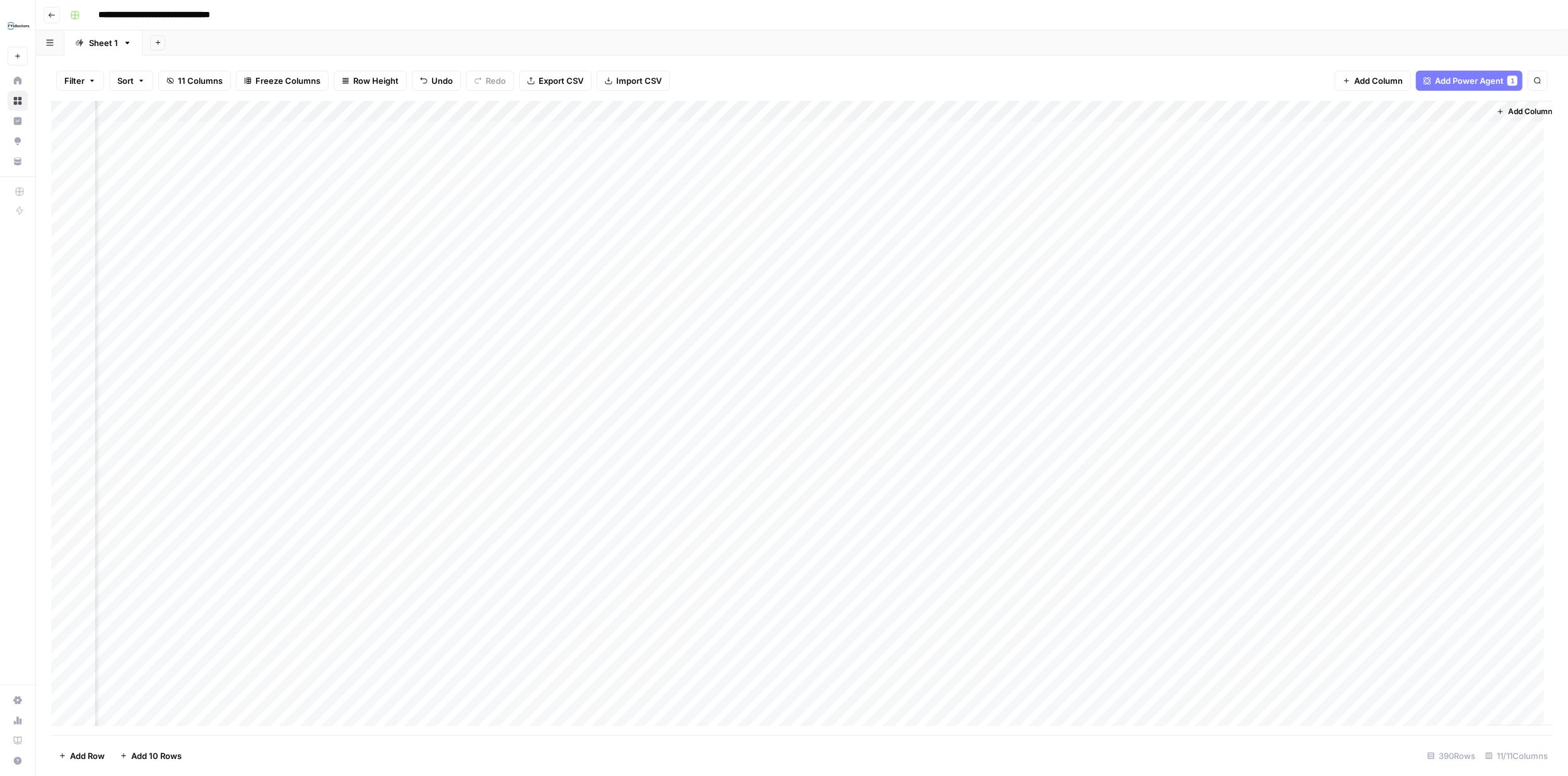
click at [773, 109] on div "Add Column" at bounding box center [802, 418] width 1502 height 634
click at [773, 281] on span "Remove Column" at bounding box center [1259, 281] width 111 height 13
click at [749, 142] on span "Delete" at bounding box center [739, 142] width 27 height 13
click at [773, 108] on span "Add Column" at bounding box center [1436, 111] width 45 height 11
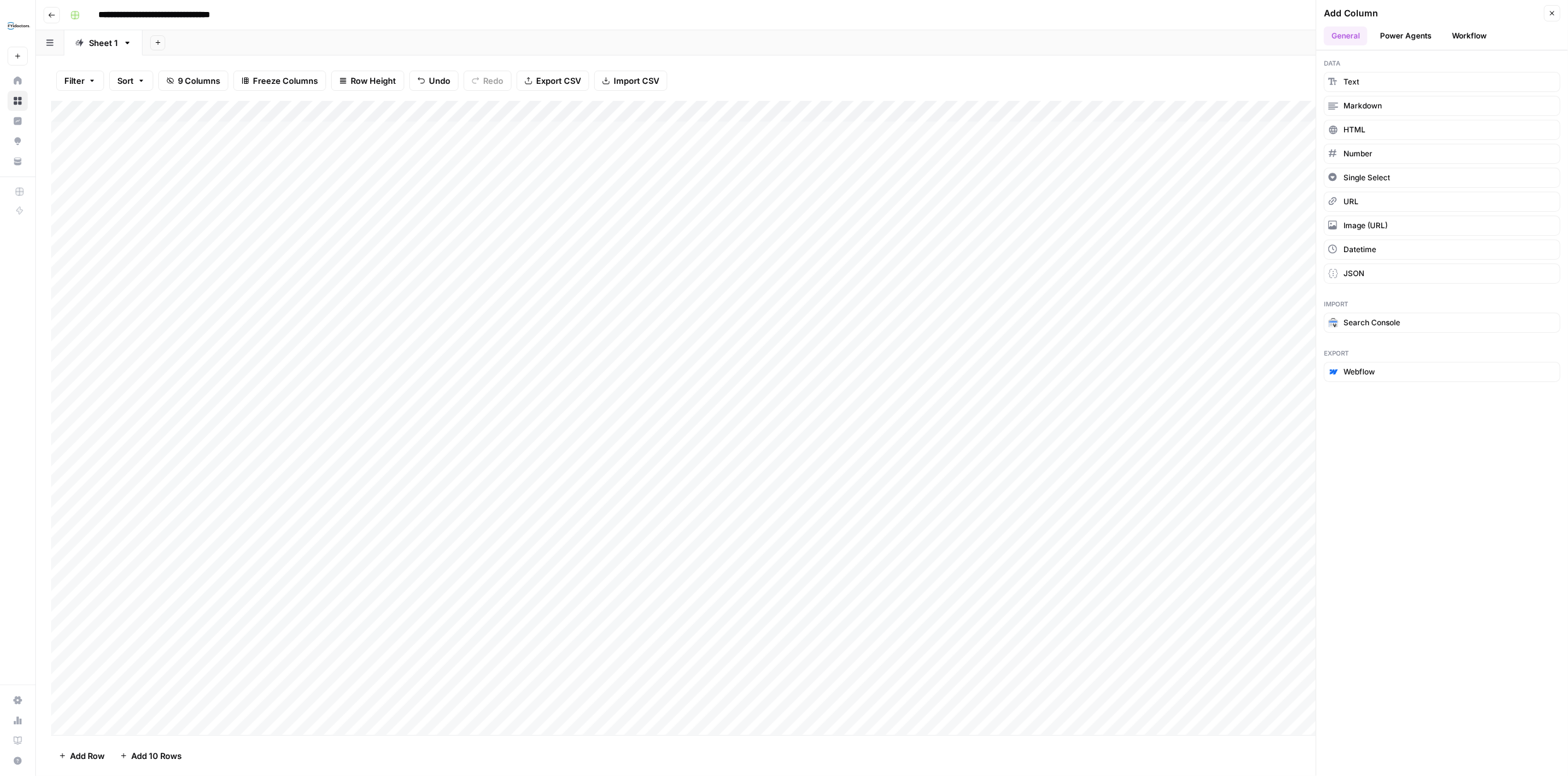
click at [773, 41] on button "Power Agents" at bounding box center [1406, 36] width 67 height 19
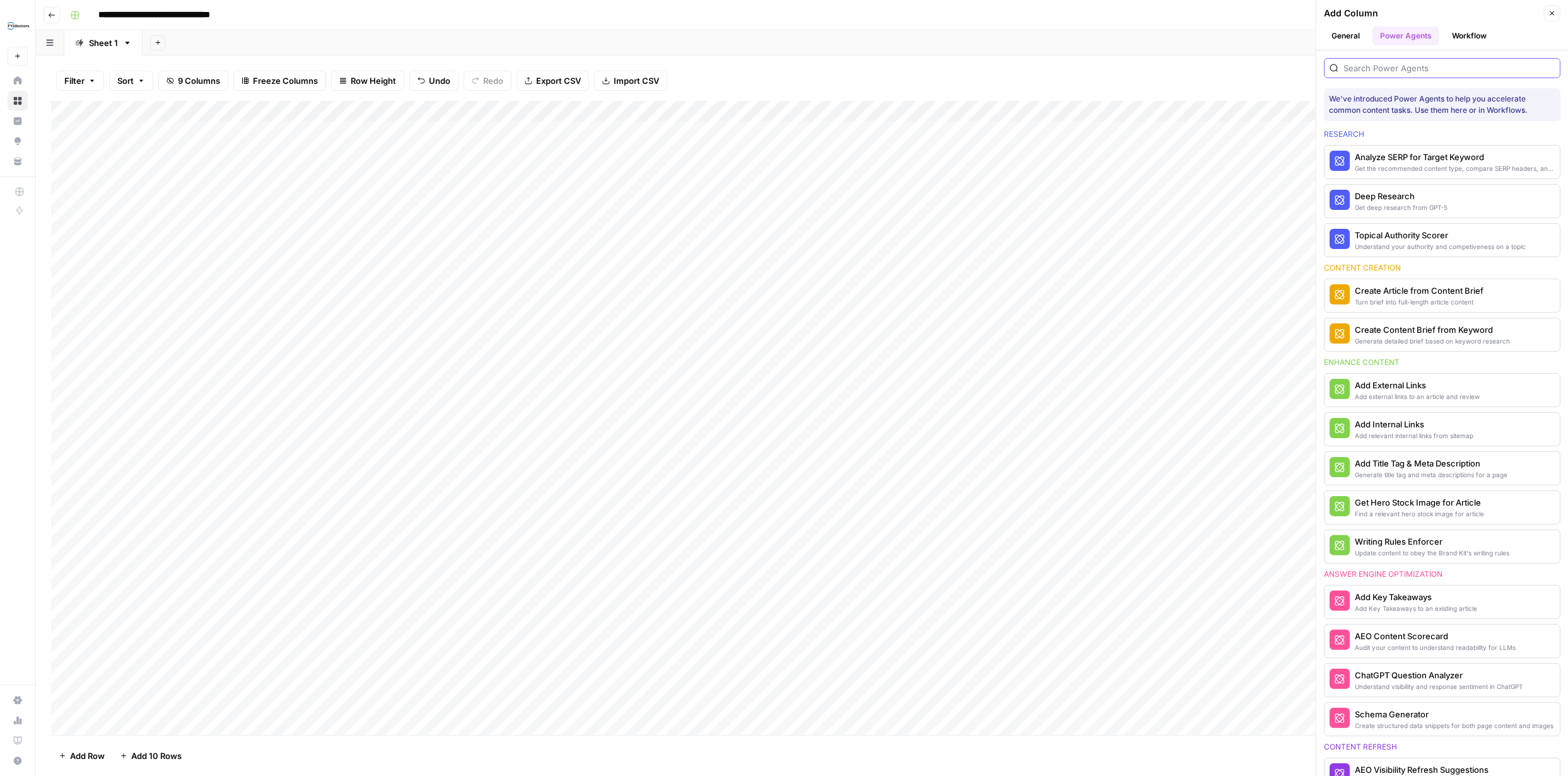
click at [773, 72] on input "search" at bounding box center [1449, 68] width 212 height 13
type input "AEO"
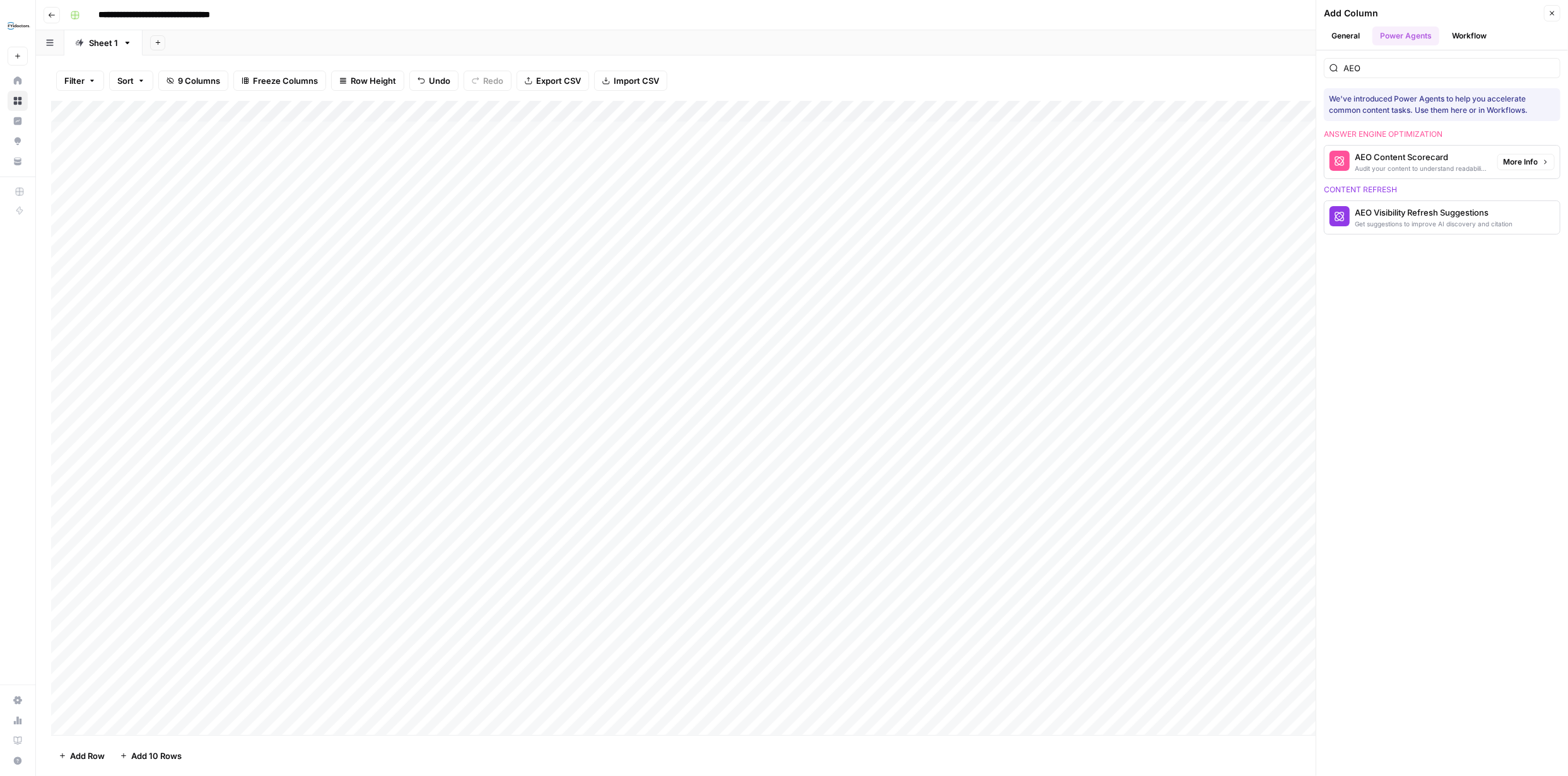
click at [773, 161] on div "AEO Content Scorecard" at bounding box center [1421, 157] width 133 height 13
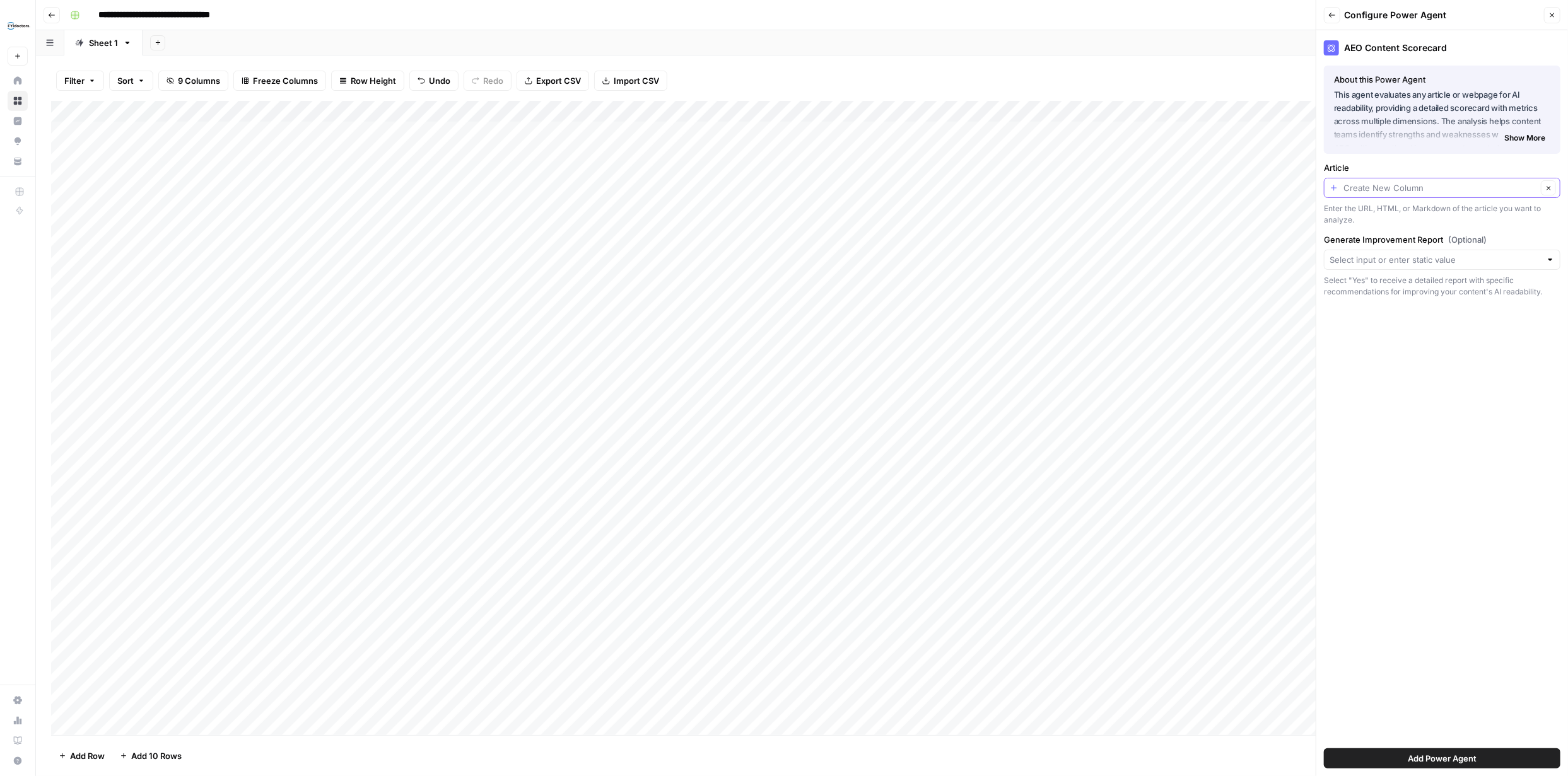
click at [773, 191] on input "Article" at bounding box center [1440, 188] width 193 height 13
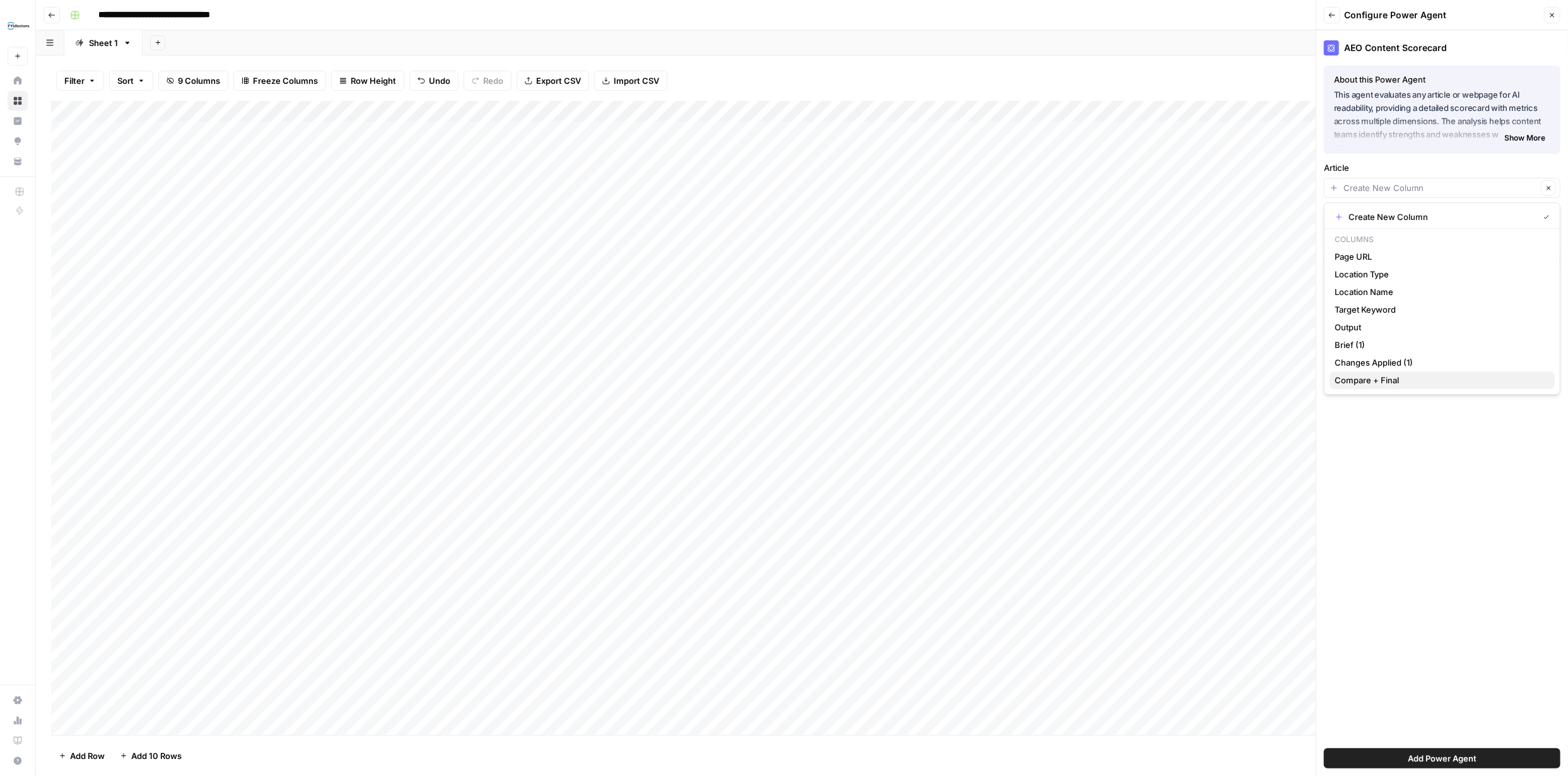
click at [773, 374] on span "Compare + Final" at bounding box center [1440, 380] width 210 height 13
type input "Compare + Final"
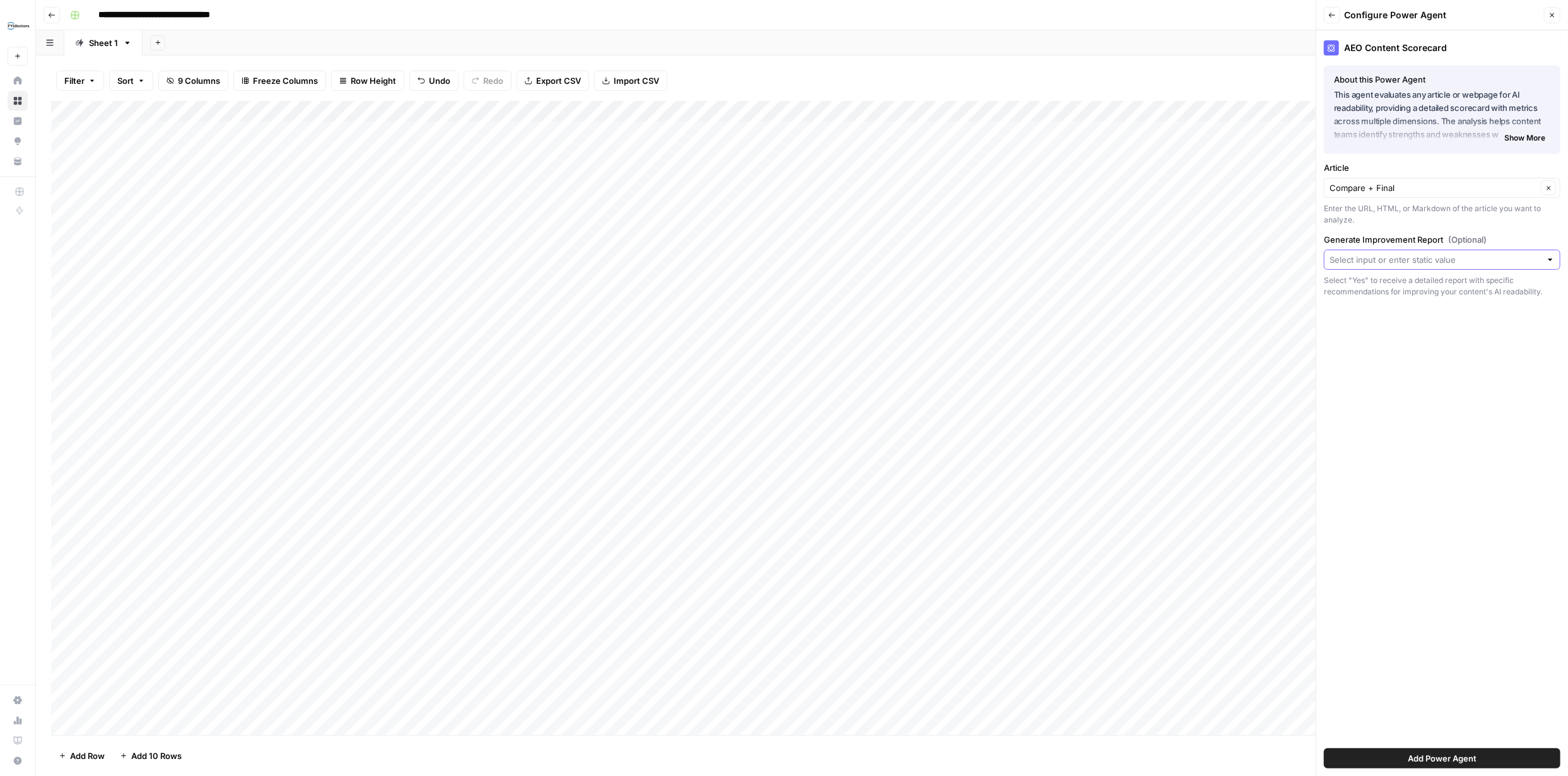
click at [773, 263] on input "Generate Improvement Report (Optional)" at bounding box center [1435, 260] width 212 height 13
click at [773, 328] on span "Yes" at bounding box center [1440, 329] width 210 height 13
type input "Yes"
click at [773, 755] on span "Add Power Agent" at bounding box center [1442, 759] width 68 height 13
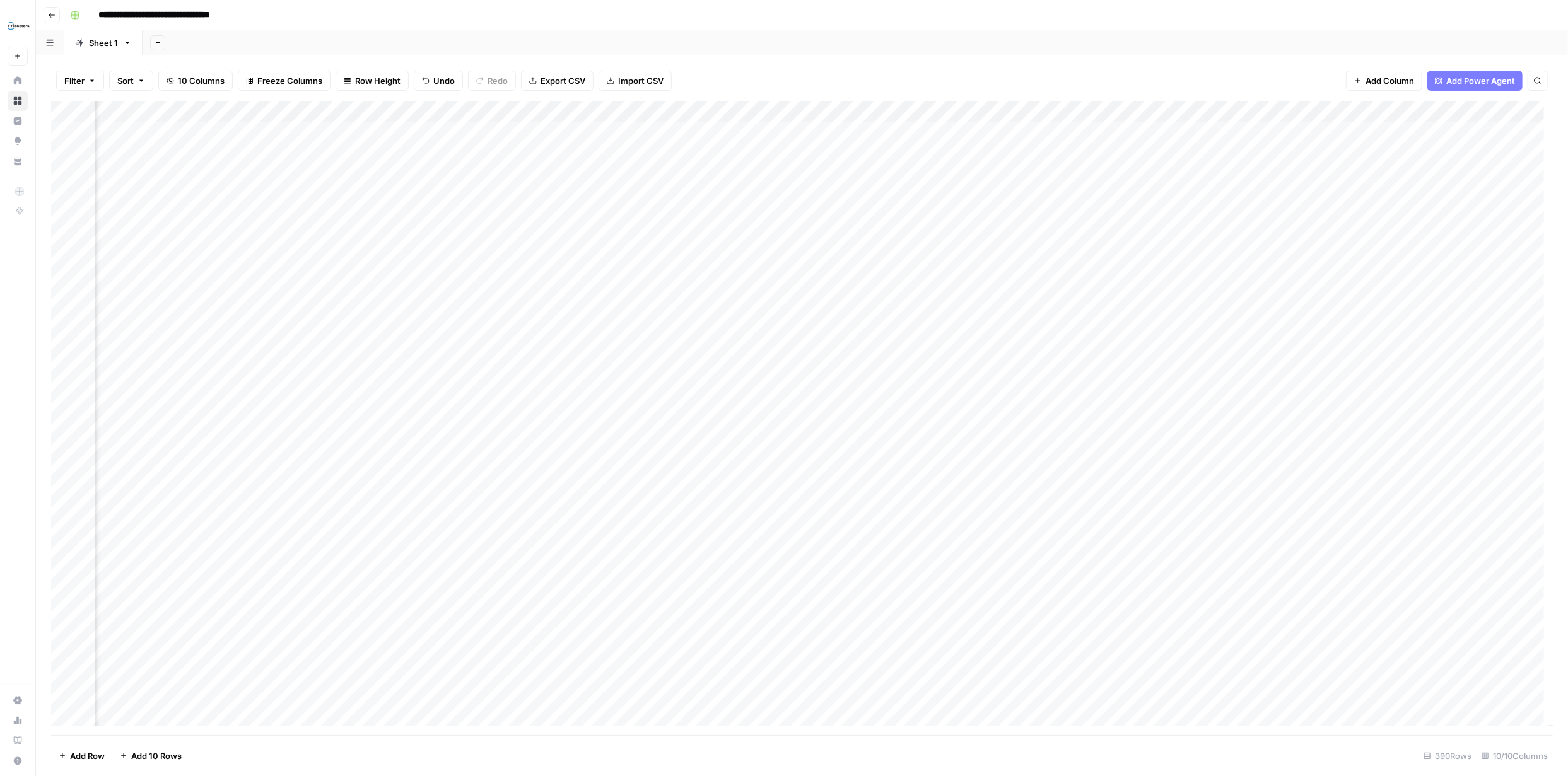
scroll to position [0, 74]
click at [773, 153] on div "Add Column" at bounding box center [802, 418] width 1502 height 634
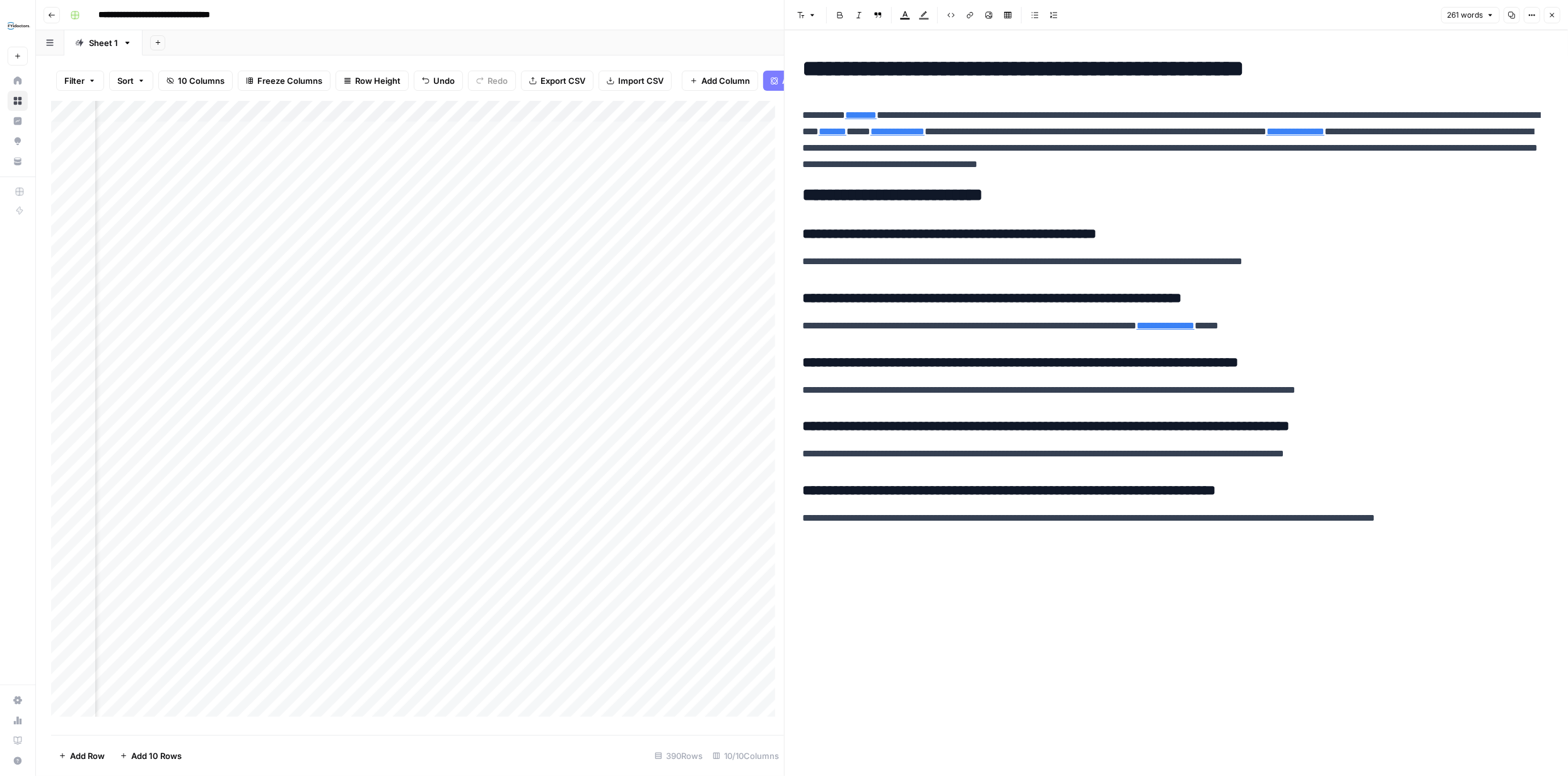
click at [773, 14] on icon "button" at bounding box center [1553, 15] width 8 height 8
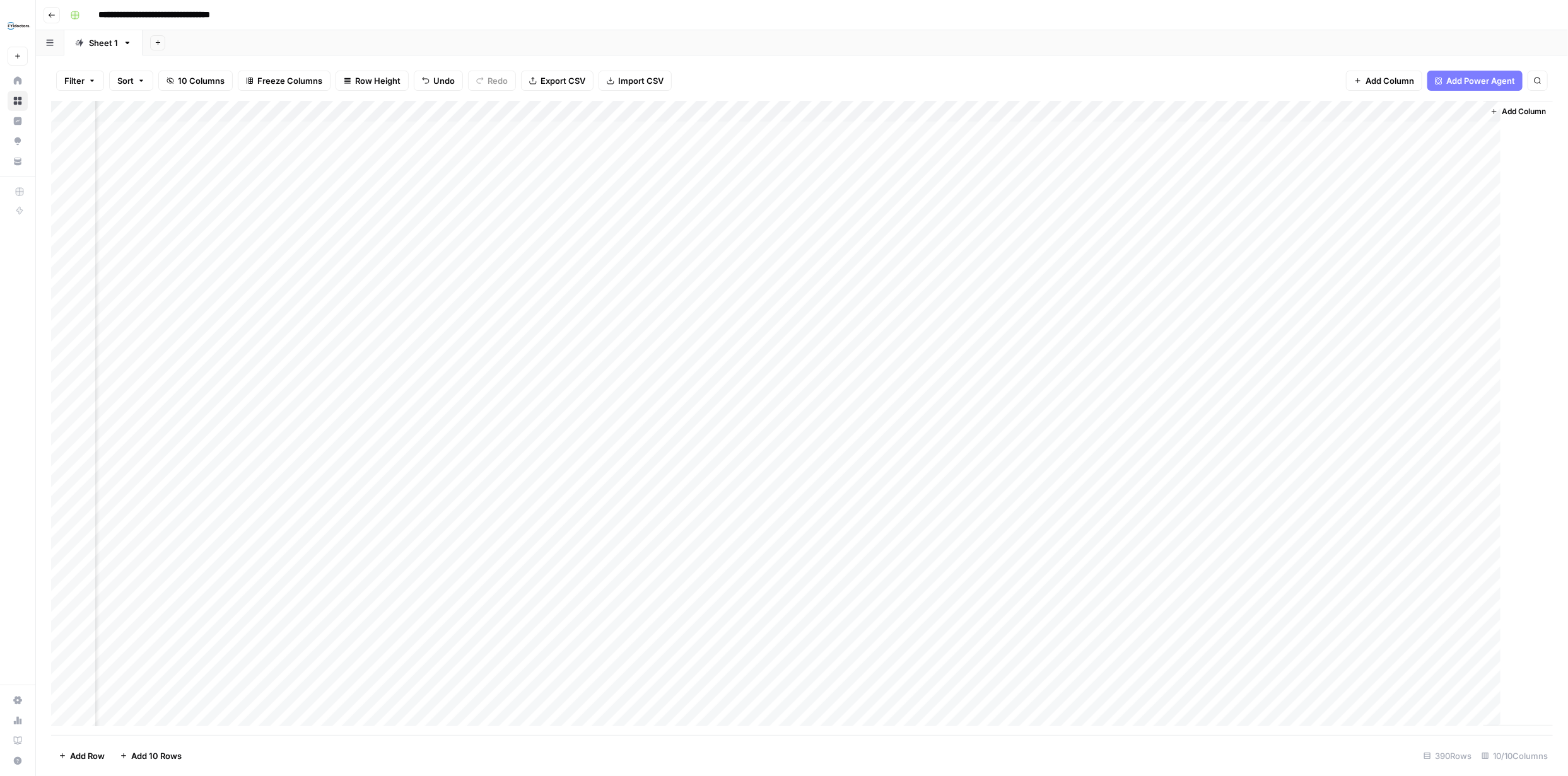
scroll to position [0, 59]
click at [773, 131] on div "Add Column" at bounding box center [802, 418] width 1502 height 634
click at [773, 153] on div "Add Column" at bounding box center [802, 418] width 1502 height 634
click at [773, 132] on div "Add Column" at bounding box center [802, 418] width 1502 height 634
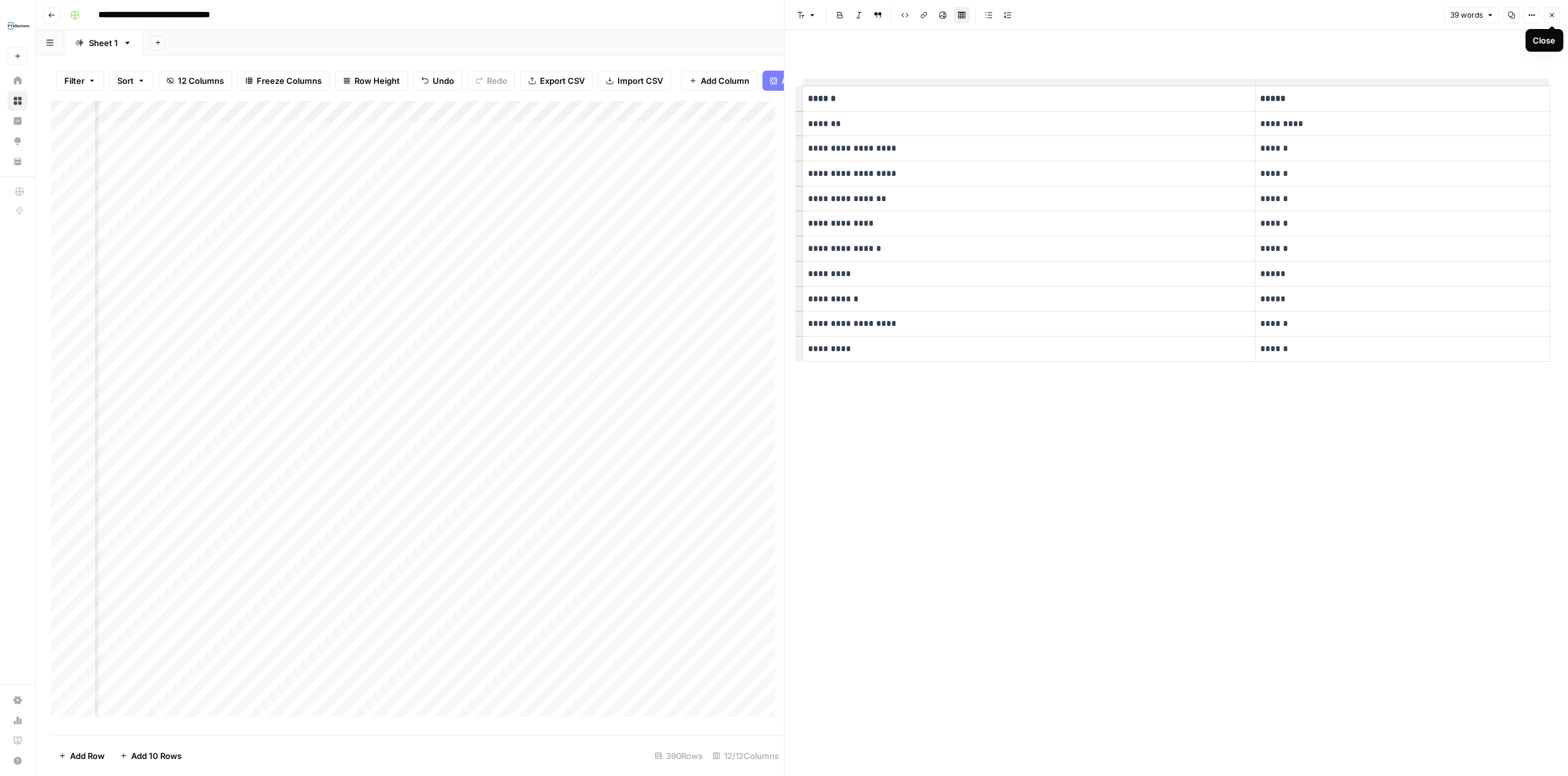
click at [773, 17] on icon "button" at bounding box center [1553, 15] width 8 height 8
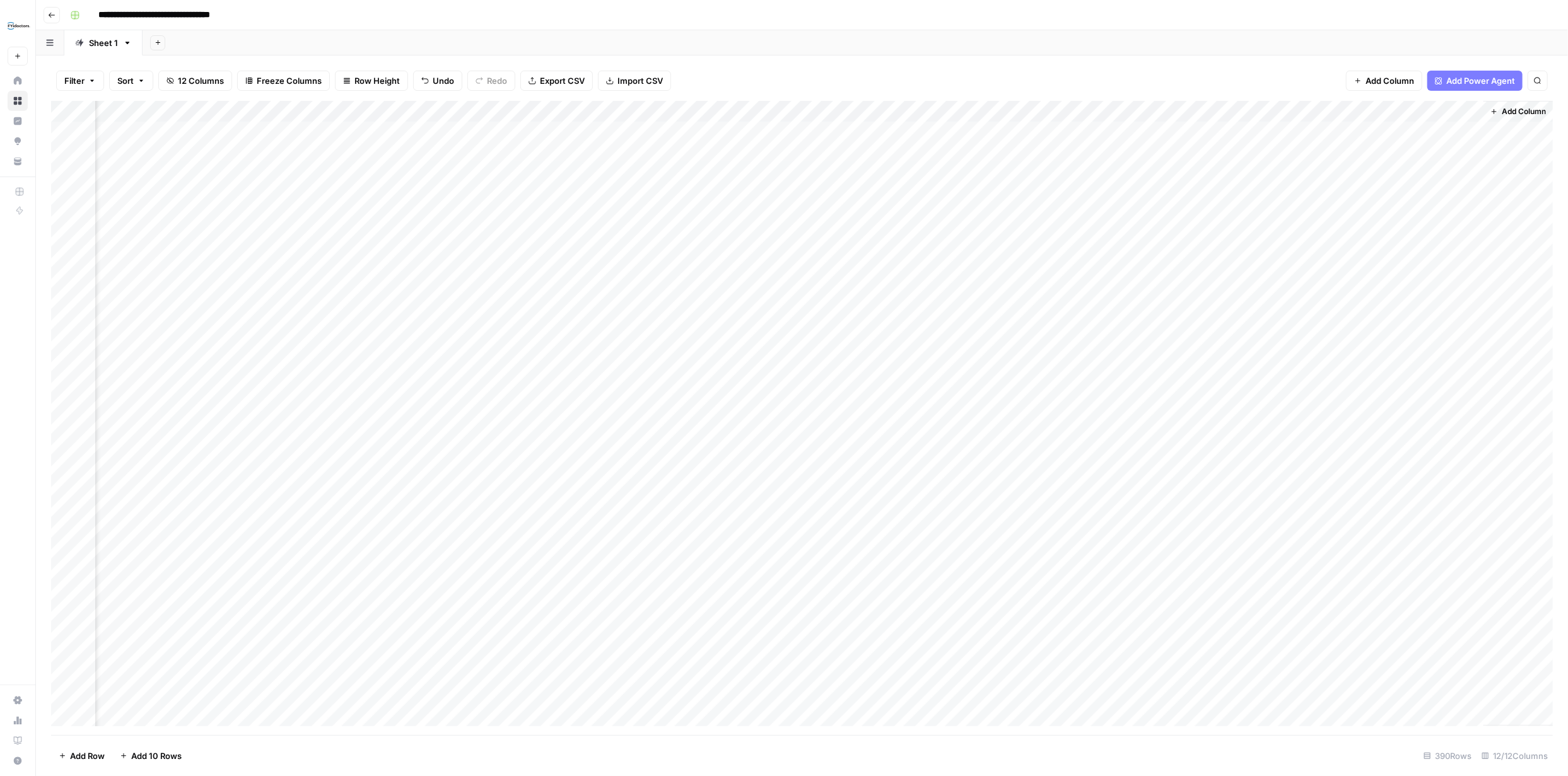
scroll to position [0, 286]
click at [773, 153] on div "Add Column" at bounding box center [802, 418] width 1502 height 634
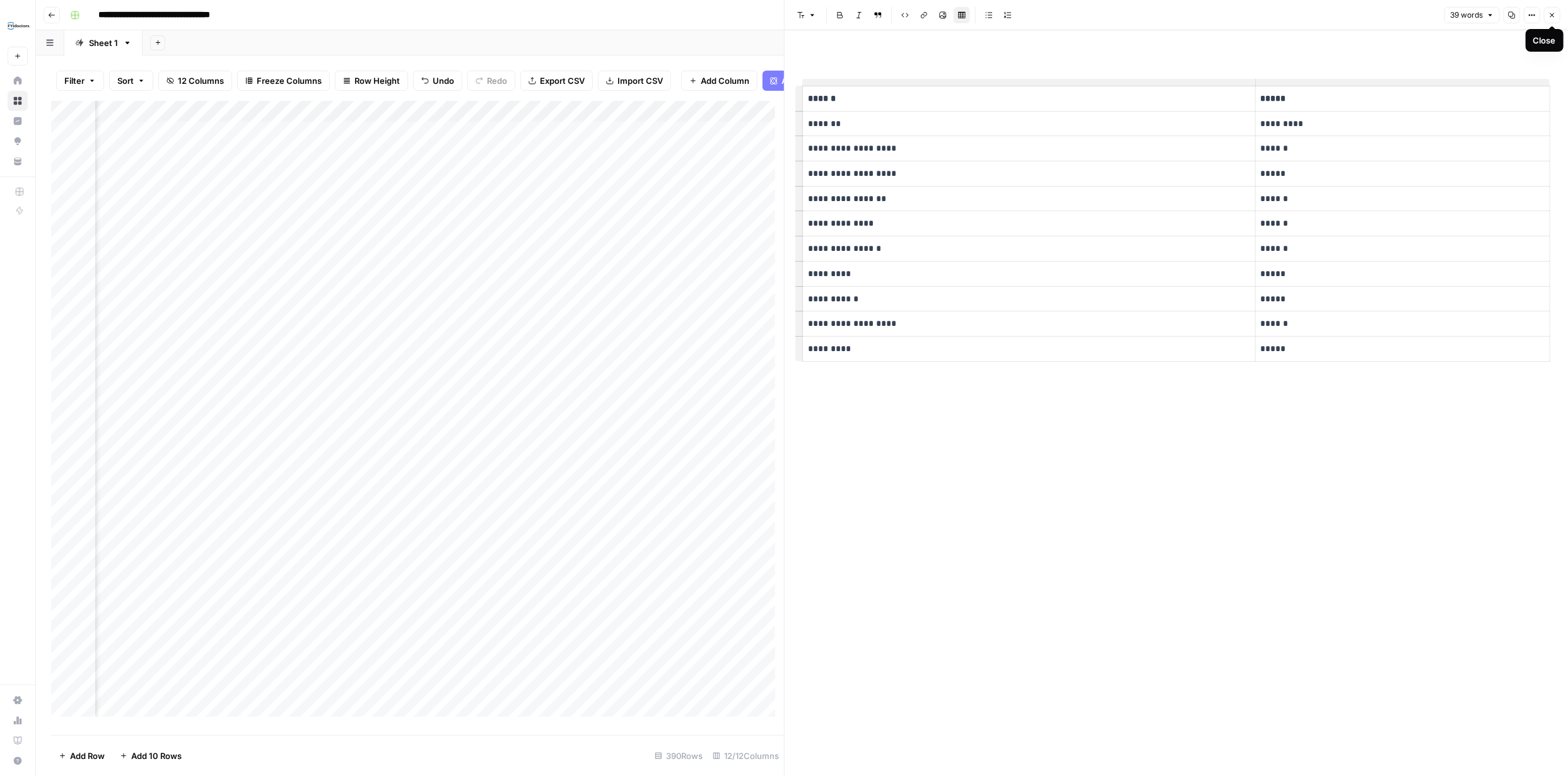
click at [773, 17] on icon "button" at bounding box center [1553, 15] width 8 height 8
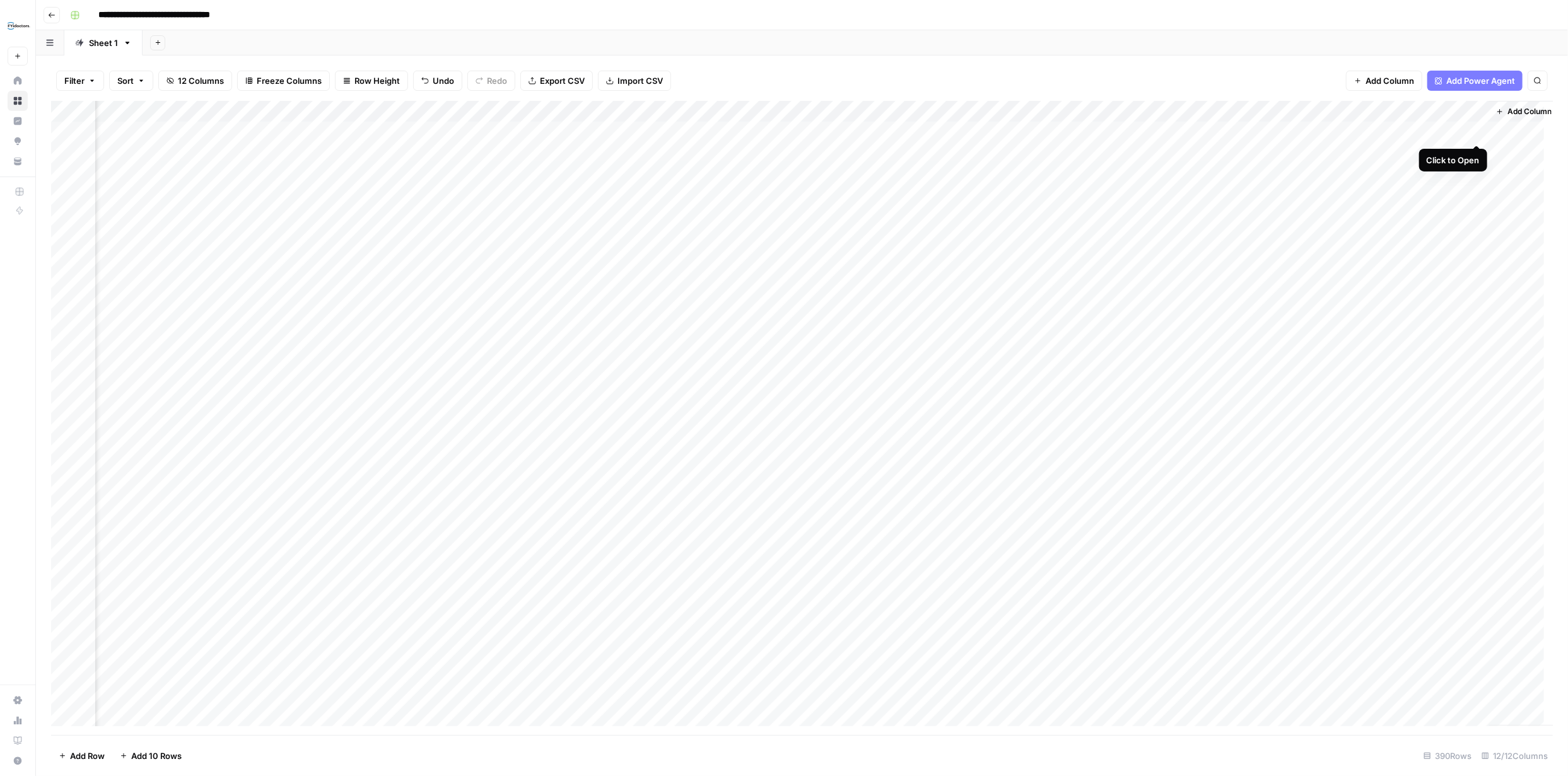
click at [773, 132] on div "Add Column" at bounding box center [802, 418] width 1502 height 634
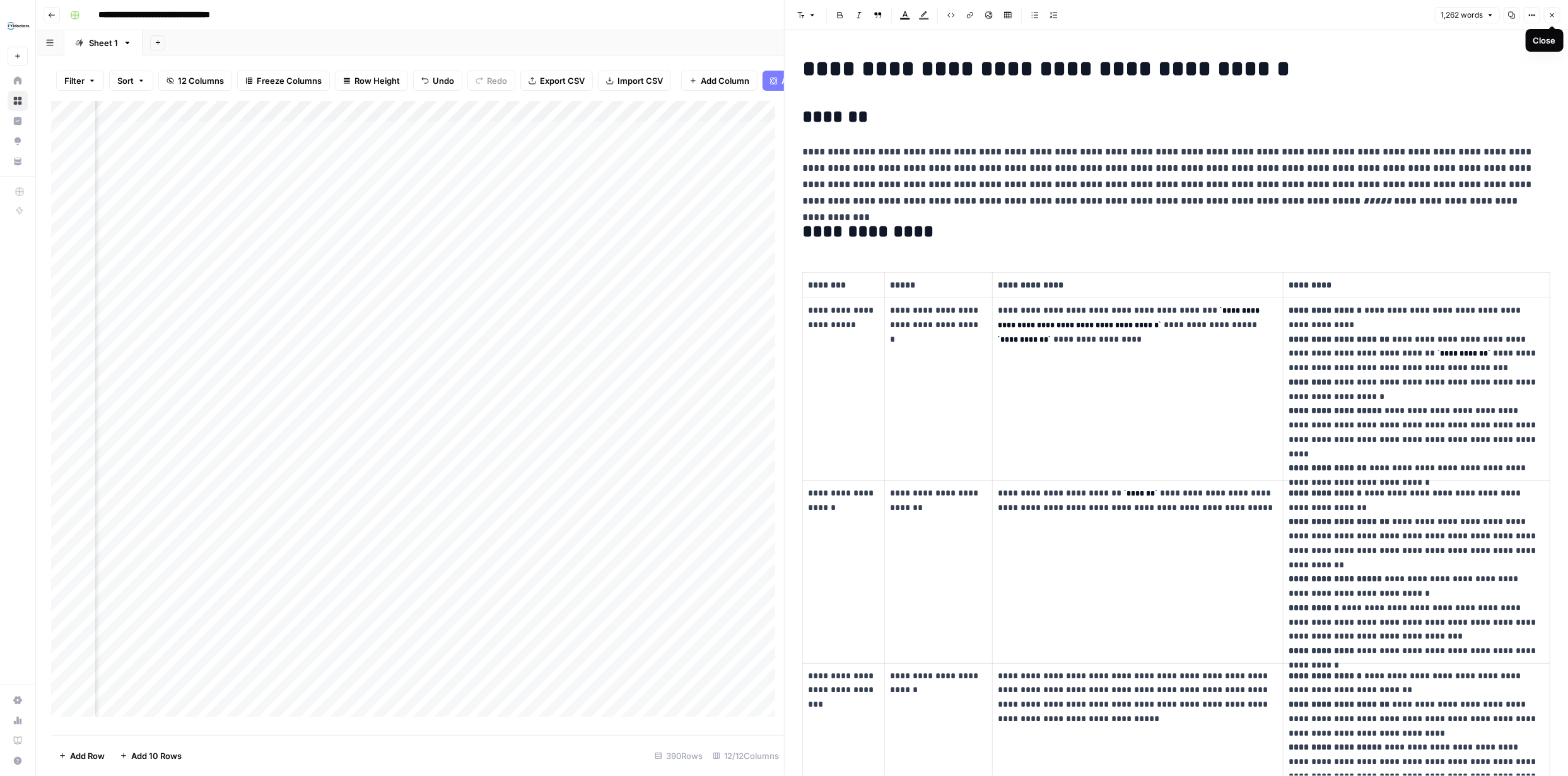
click at [773, 19] on button "Close" at bounding box center [1552, 15] width 17 height 17
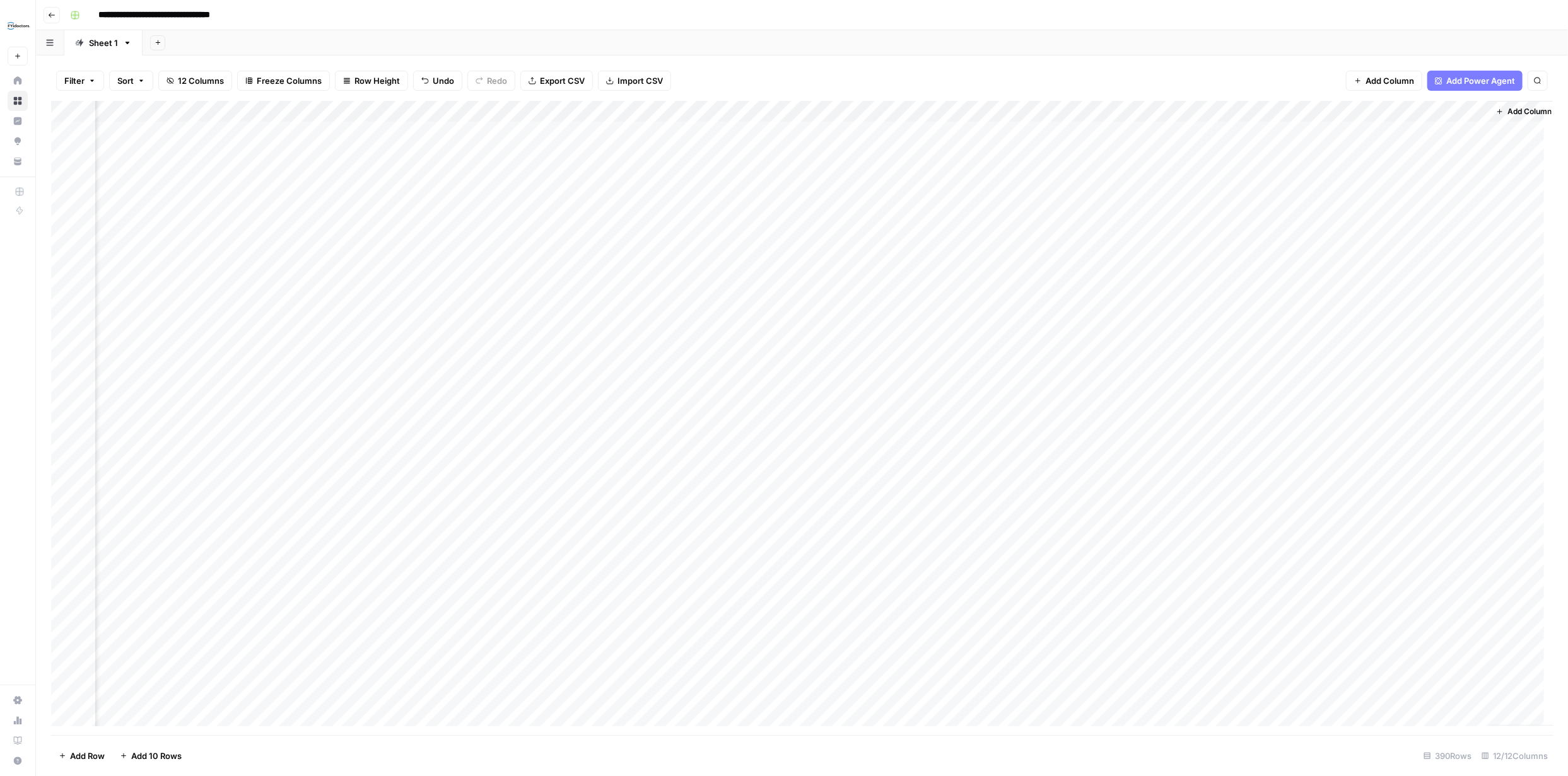
click at [773, 112] on div "Add Column" at bounding box center [802, 418] width 1502 height 634
click at [773, 278] on span "Remove Column" at bounding box center [1188, 281] width 111 height 13
click at [744, 136] on span "Delete" at bounding box center [739, 142] width 27 height 13
